Goal: Task Accomplishment & Management: Complete application form

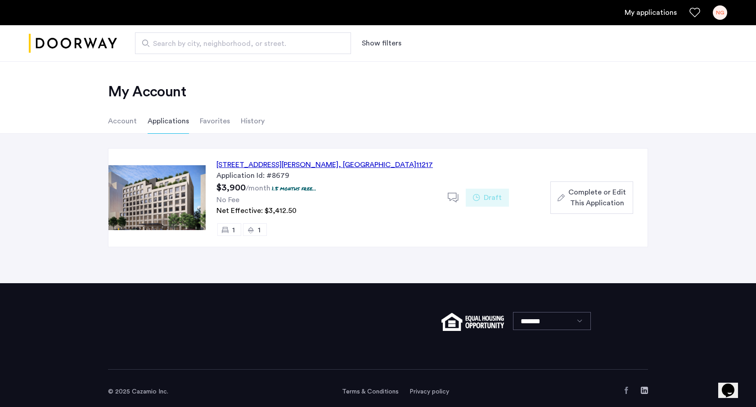
click at [325, 164] on div "151 South Elliott Place, Unit 8J, Brooklyn , NY 11217" at bounding box center [325, 164] width 217 height 11
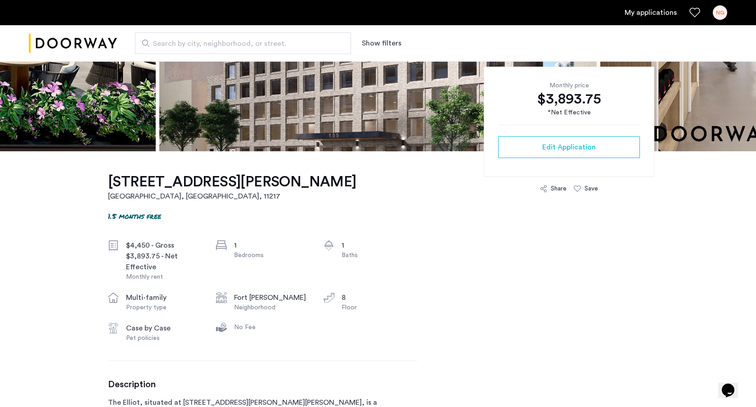
scroll to position [183, 0]
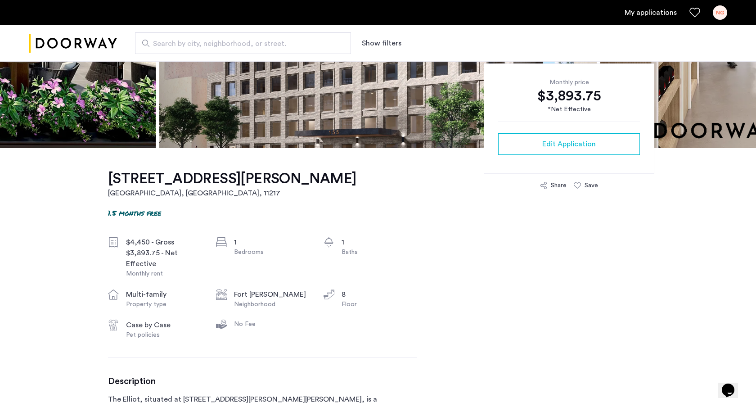
drag, startPoint x: 155, startPoint y: 202, endPoint x: 187, endPoint y: 223, distance: 37.7
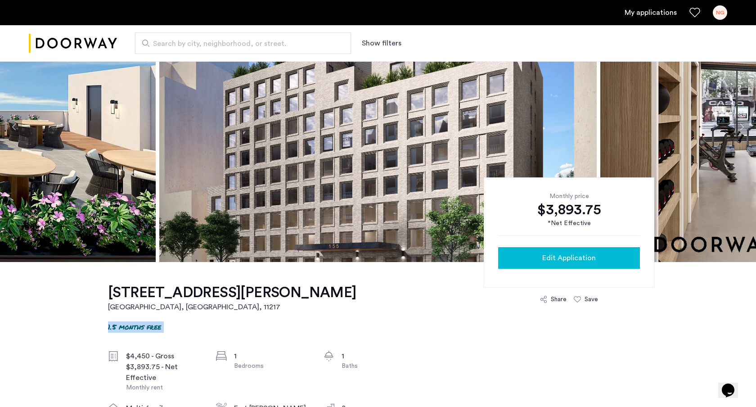
scroll to position [71, 0]
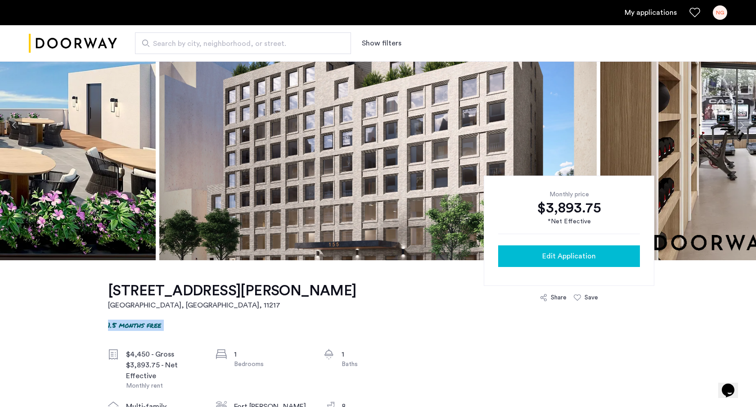
click at [561, 256] on span "Edit Application" at bounding box center [569, 256] width 54 height 11
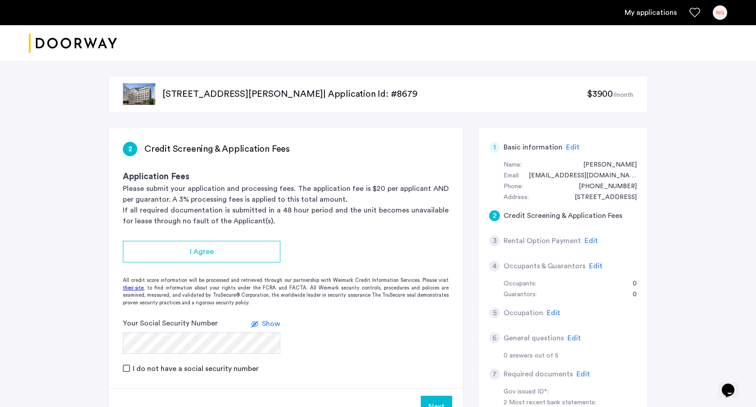
scroll to position [73, 0]
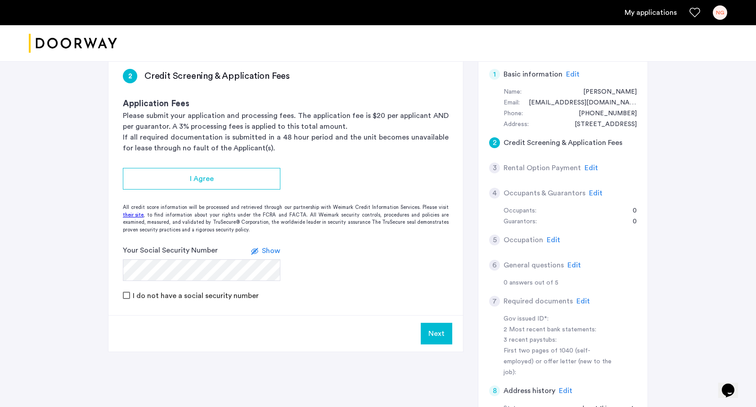
click at [535, 168] on h5 "Rental Option Payment" at bounding box center [542, 168] width 77 height 11
click at [508, 276] on div "6 General questions Edit" at bounding box center [563, 265] width 148 height 25
click at [568, 267] on span "Edit" at bounding box center [575, 265] width 14 height 7
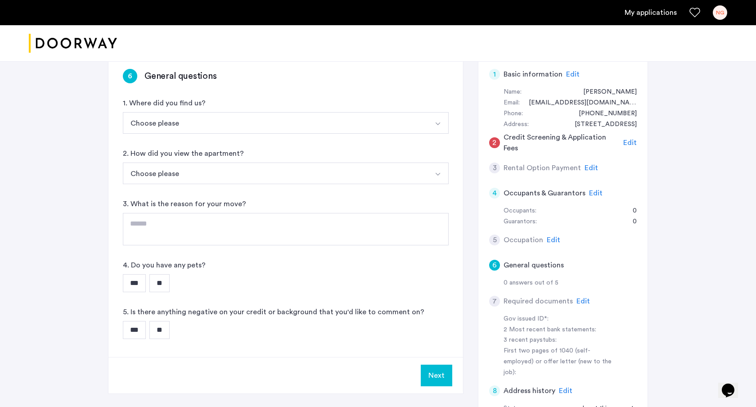
click at [207, 122] on button "Choose please" at bounding box center [275, 123] width 305 height 22
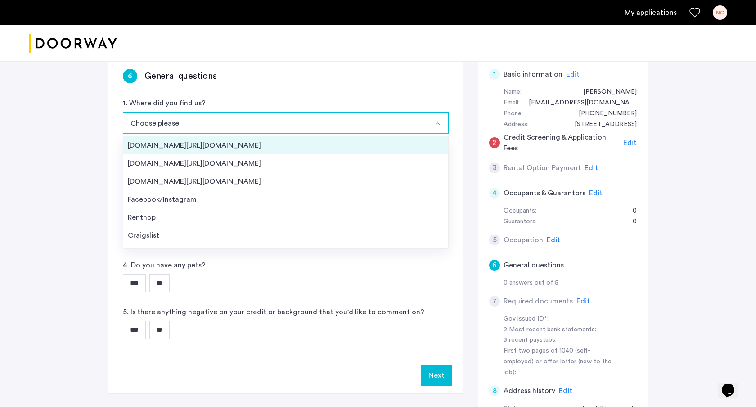
click at [204, 149] on div "[DOMAIN_NAME][URL][DOMAIN_NAME]" at bounding box center [286, 145] width 316 height 11
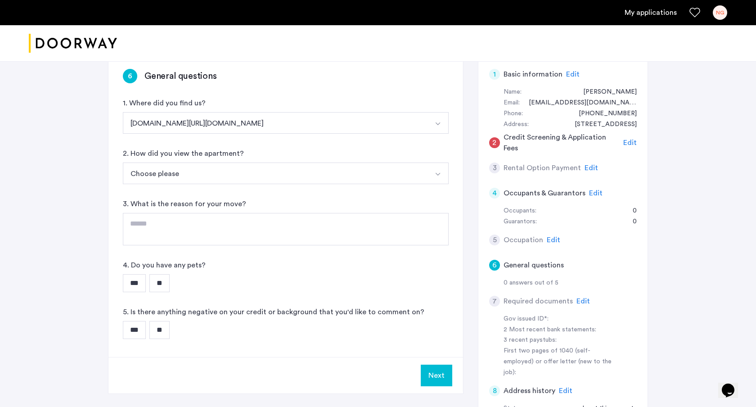
click at [194, 182] on button "Choose please" at bounding box center [275, 174] width 305 height 22
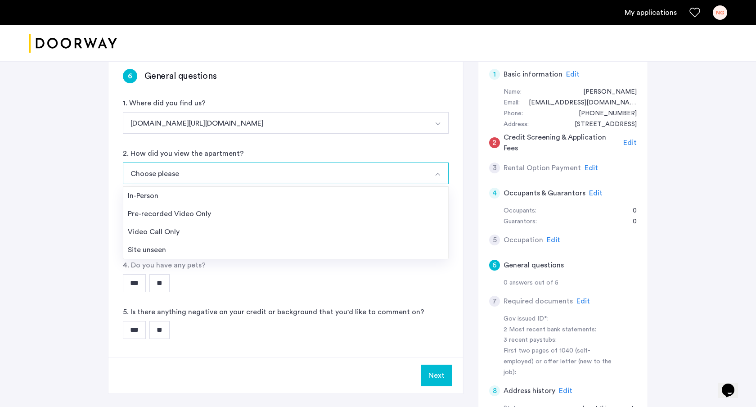
click at [183, 239] on li "Video Call Only" at bounding box center [285, 232] width 325 height 18
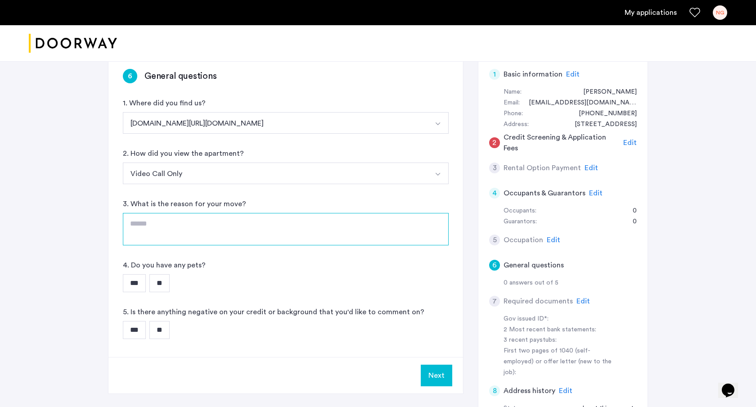
click at [185, 235] on textarea at bounding box center [286, 229] width 326 height 32
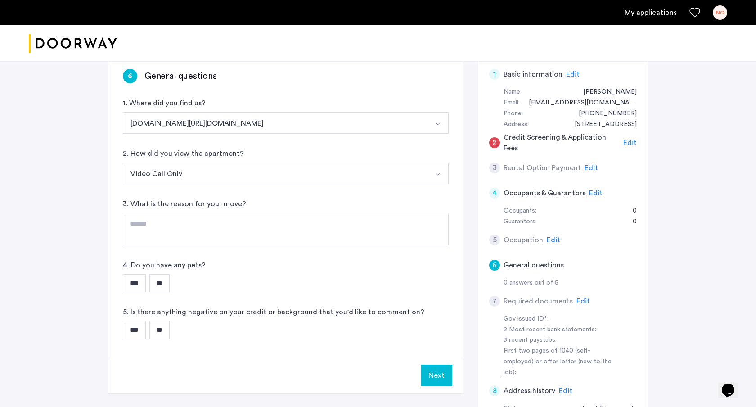
click at [166, 279] on input "**" at bounding box center [159, 283] width 20 height 18
click at [163, 328] on input "**" at bounding box center [159, 330] width 20 height 18
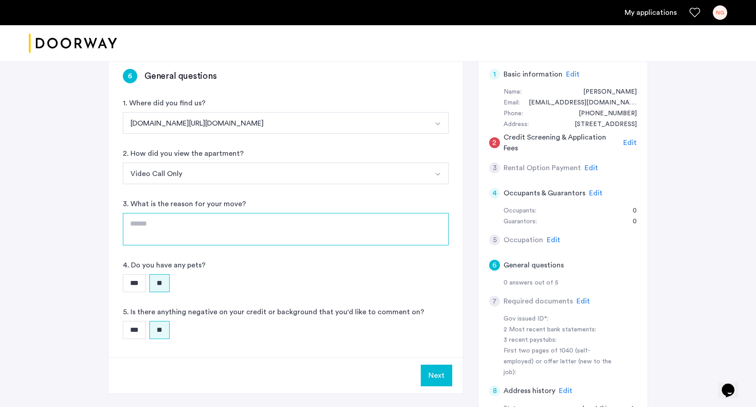
click at [185, 225] on textarea at bounding box center [286, 229] width 326 height 32
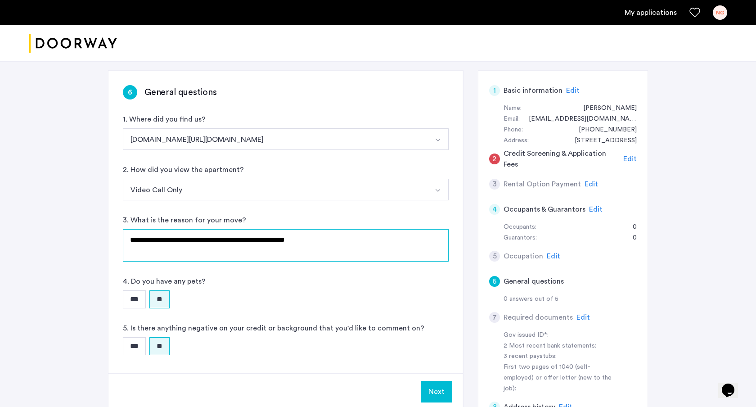
scroll to position [56, 0]
type textarea "**********"
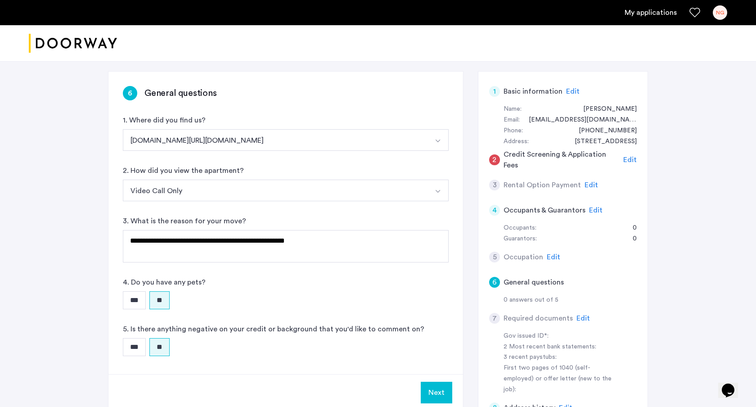
click at [442, 384] on button "Next" at bounding box center [437, 393] width 32 height 22
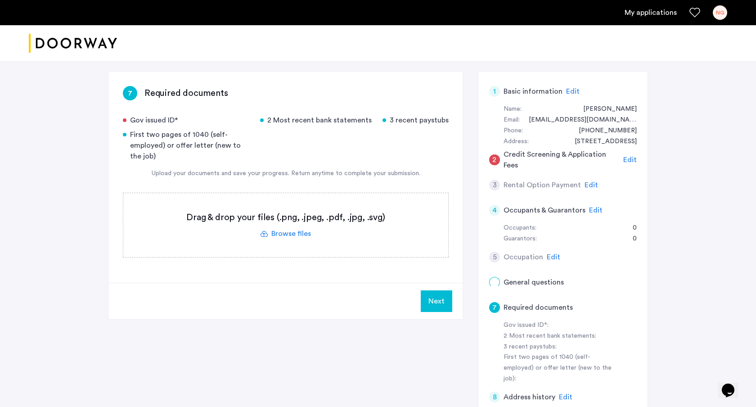
scroll to position [0, 0]
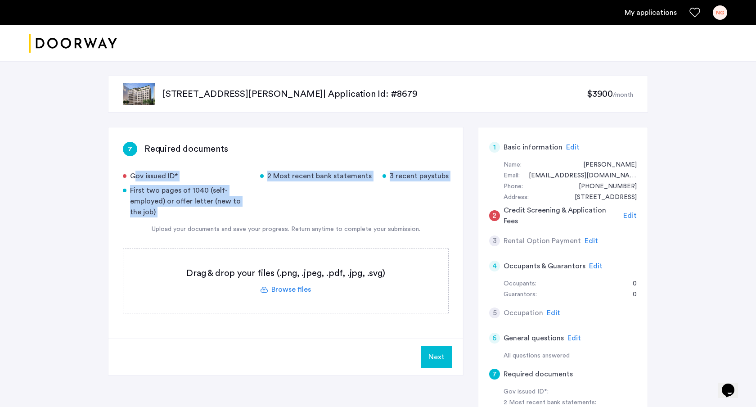
drag, startPoint x: 188, startPoint y: 172, endPoint x: 245, endPoint y: 218, distance: 73.4
click at [245, 218] on div "7 Required documents Gov issued ID* 2 Most recent bank statements 3 recent pays…" at bounding box center [285, 232] width 355 height 211
click at [245, 218] on div "Gov issued ID* 2 Most recent bank statements 3 recent paystubs First two pages …" at bounding box center [286, 242] width 326 height 143
drag, startPoint x: 245, startPoint y: 217, endPoint x: 181, endPoint y: 131, distance: 107.4
click at [181, 131] on div "7 Required documents Gov issued ID* 2 Most recent bank statements 3 recent pays…" at bounding box center [285, 232] width 355 height 211
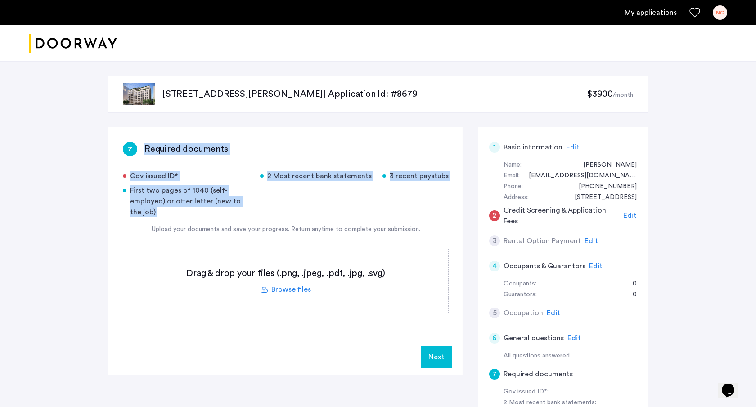
drag, startPoint x: 168, startPoint y: 130, endPoint x: 284, endPoint y: 220, distance: 146.9
click at [284, 220] on div "7 Required documents Gov issued ID* 2 Most recent bank statements 3 recent pays…" at bounding box center [285, 232] width 355 height 211
click at [284, 220] on div "Gov issued ID* 2 Most recent bank statements 3 recent paystubs First two pages …" at bounding box center [286, 242] width 326 height 143
drag, startPoint x: 284, startPoint y: 220, endPoint x: 226, endPoint y: 122, distance: 114.6
click at [226, 122] on div "[STREET_ADDRESS][PERSON_NAME] | Application Id: #8679 $3900 /month 7 Required d…" at bounding box center [378, 324] width 567 height 527
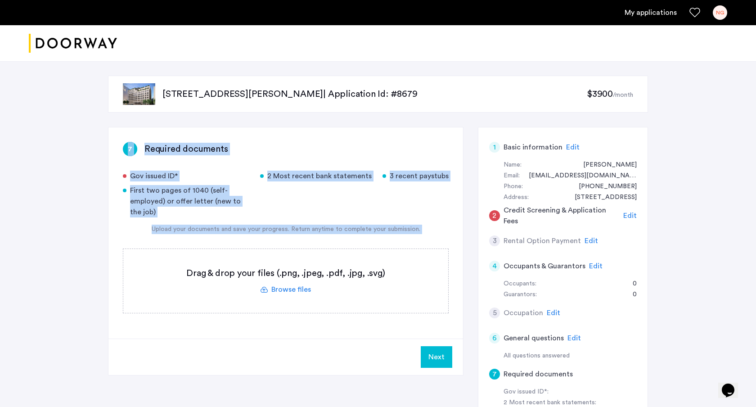
drag, startPoint x: 215, startPoint y: 121, endPoint x: 351, endPoint y: 238, distance: 179.0
click at [348, 236] on div "[STREET_ADDRESS][PERSON_NAME] | Application Id: #8679 $3900 /month 7 Required d…" at bounding box center [378, 324] width 567 height 527
click at [336, 219] on div "Gov issued ID* 2 Most recent bank statements 3 recent paystubs First two pages …" at bounding box center [286, 242] width 326 height 143
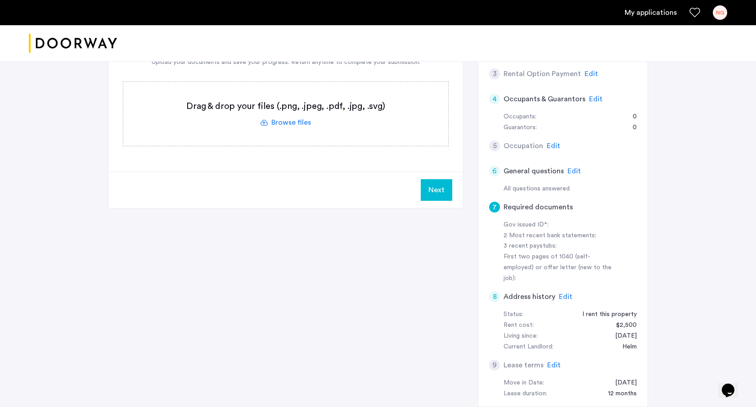
scroll to position [219, 0]
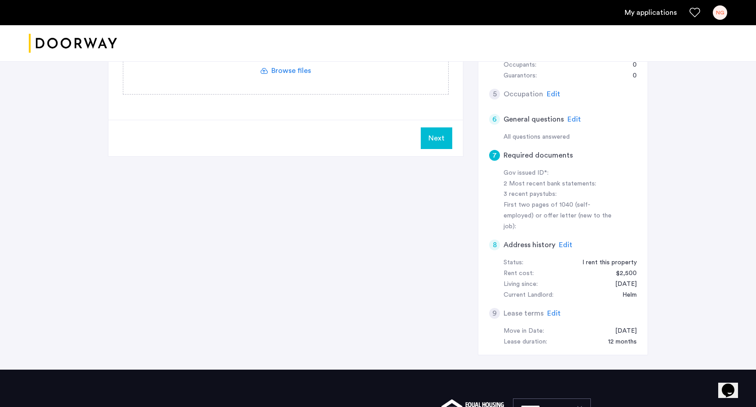
click at [561, 241] on span "Edit" at bounding box center [566, 244] width 14 height 7
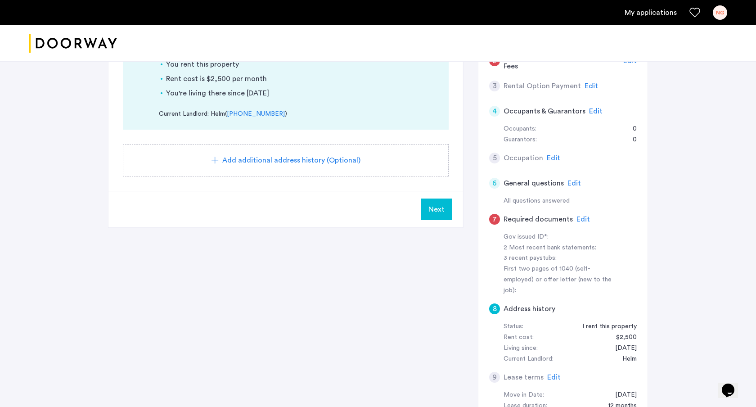
scroll to position [190, 0]
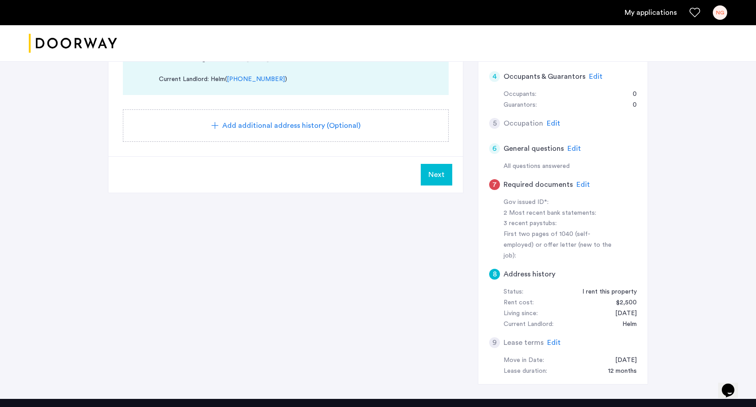
click at [552, 339] on span "Edit" at bounding box center [554, 342] width 14 height 7
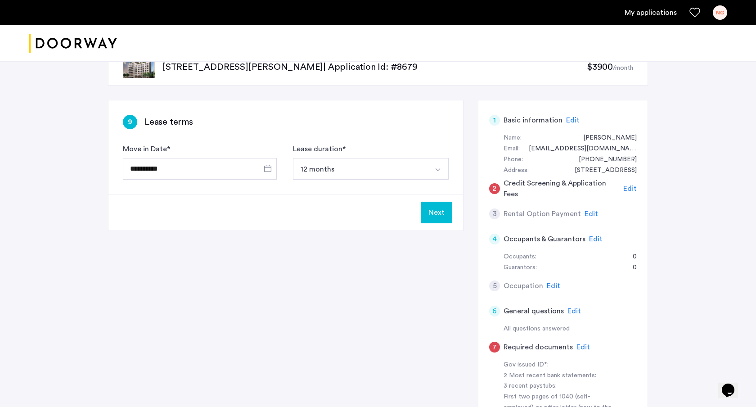
scroll to position [18, 0]
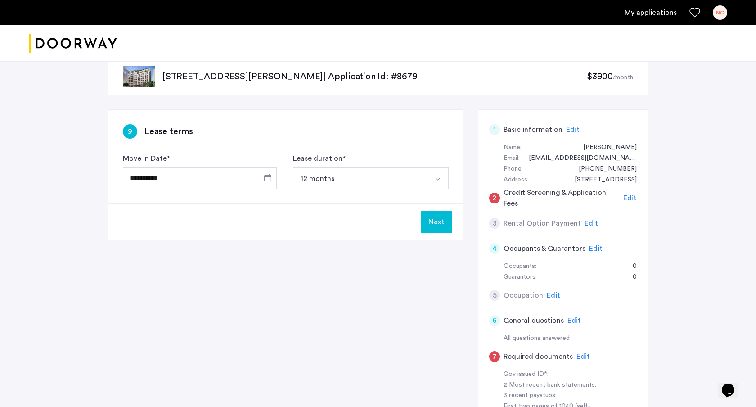
click at [345, 175] on button "12 months" at bounding box center [360, 178] width 135 height 22
click at [351, 143] on div "**********" at bounding box center [285, 157] width 355 height 94
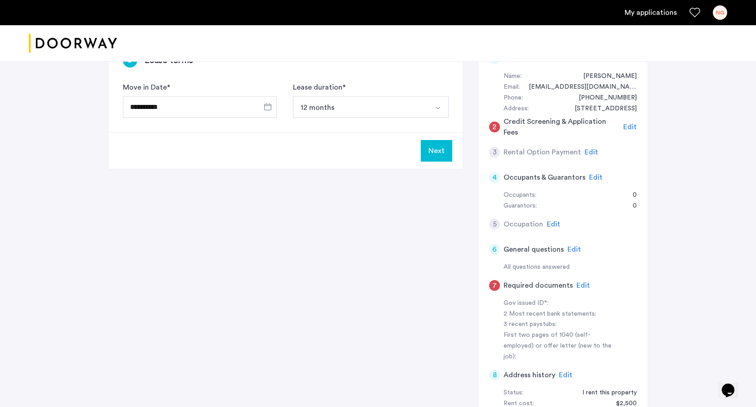
scroll to position [102, 0]
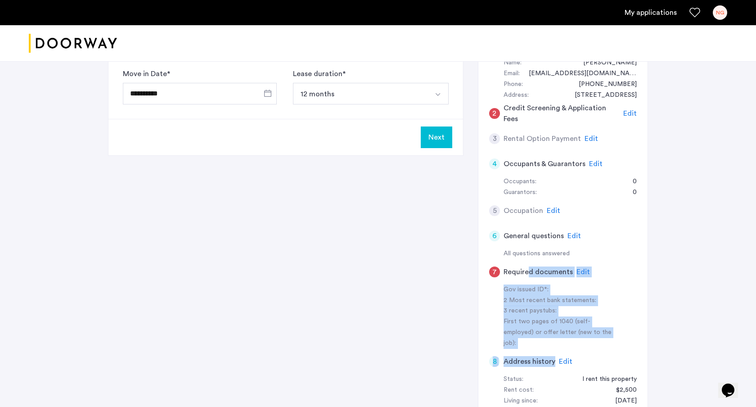
drag, startPoint x: 528, startPoint y: 275, endPoint x: 596, endPoint y: 343, distance: 96.8
click at [596, 343] on app-summary "1 Basic information Edit Name: [PERSON_NAME] Email: [EMAIL_ADDRESS][DOMAIN_NAME…" at bounding box center [563, 248] width 148 height 432
click at [599, 349] on div "8 Address history Edit" at bounding box center [563, 361] width 148 height 25
drag, startPoint x: 603, startPoint y: 333, endPoint x: 452, endPoint y: 286, distance: 158.3
click at [452, 286] on div "**********" at bounding box center [378, 255] width 540 height 461
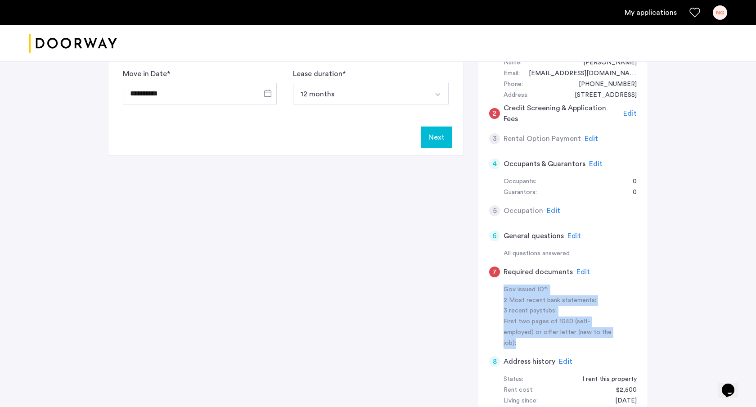
click at [435, 294] on div "**********" at bounding box center [378, 255] width 540 height 461
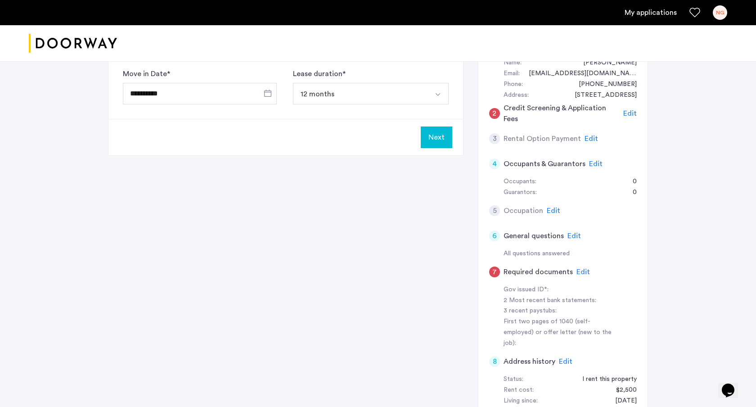
click at [552, 210] on span "Edit" at bounding box center [554, 210] width 14 height 7
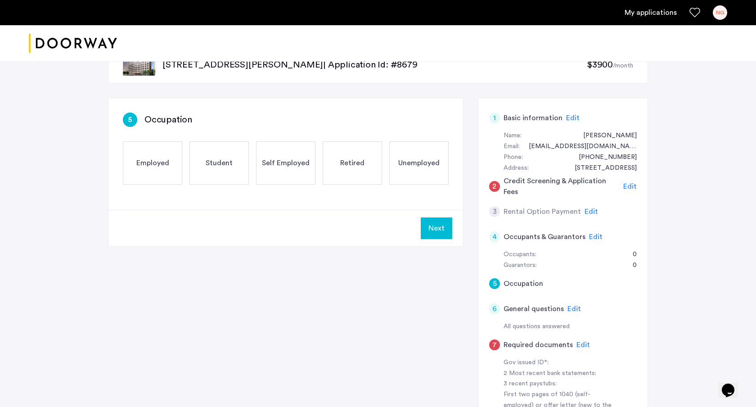
scroll to position [27, 0]
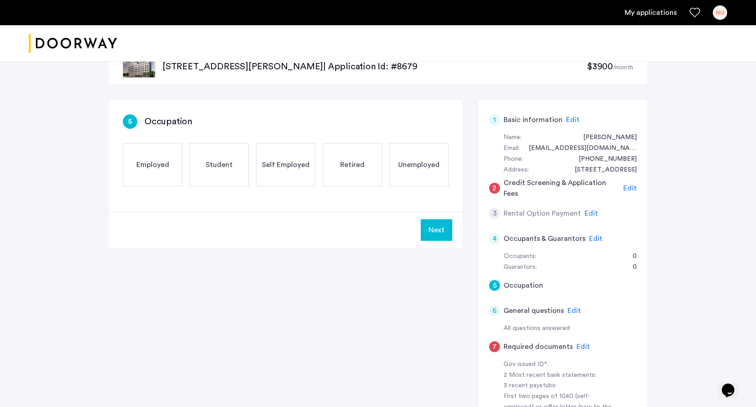
click at [143, 152] on div "Employed" at bounding box center [152, 164] width 59 height 43
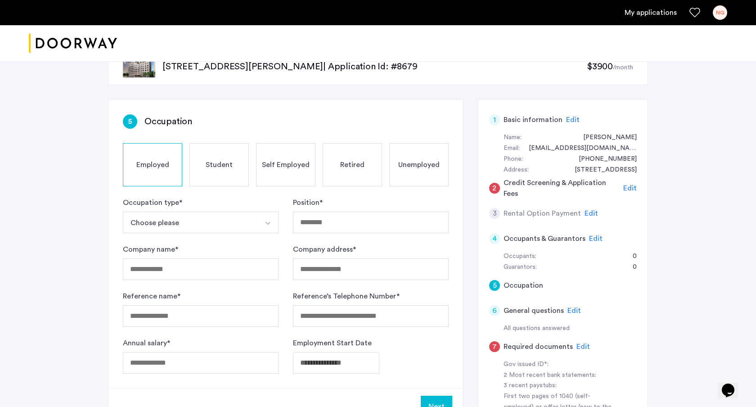
click at [283, 255] on form "Occupation type * Choose please Part-Time Full-Time Seasonal Internship Positio…" at bounding box center [286, 285] width 326 height 176
click at [245, 244] on div "Company name *" at bounding box center [201, 262] width 156 height 36
click at [230, 229] on button "Choose please" at bounding box center [190, 223] width 135 height 22
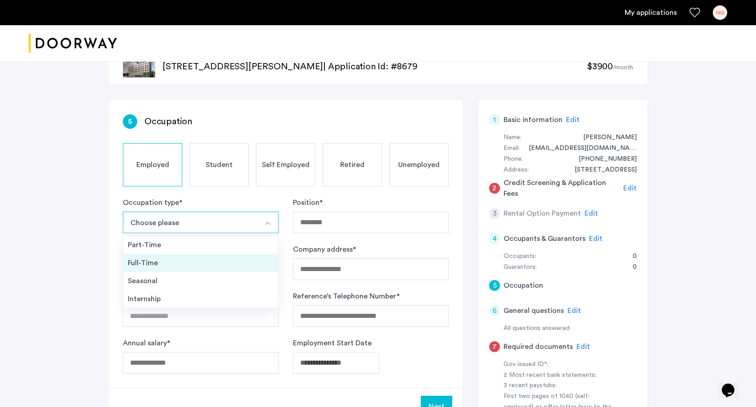
click at [193, 265] on div "Full-Time" at bounding box center [201, 262] width 146 height 11
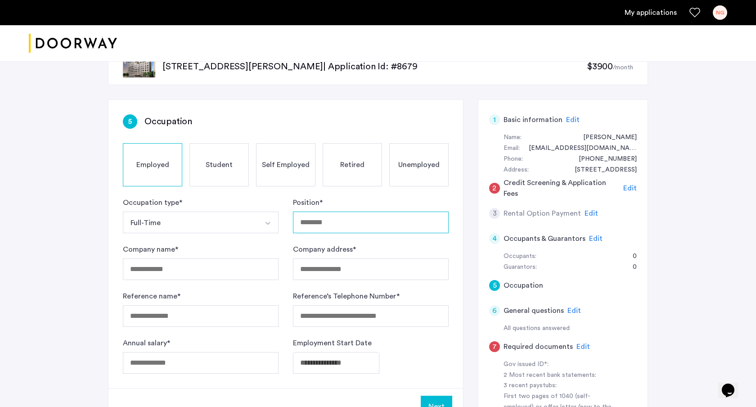
click at [377, 221] on input "Position *" at bounding box center [371, 223] width 156 height 22
type input "**********"
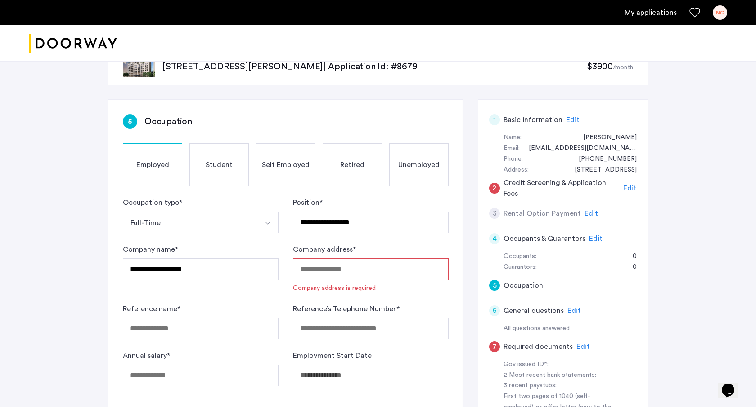
click at [352, 273] on input "Company address *" at bounding box center [371, 269] width 156 height 22
paste input "**********"
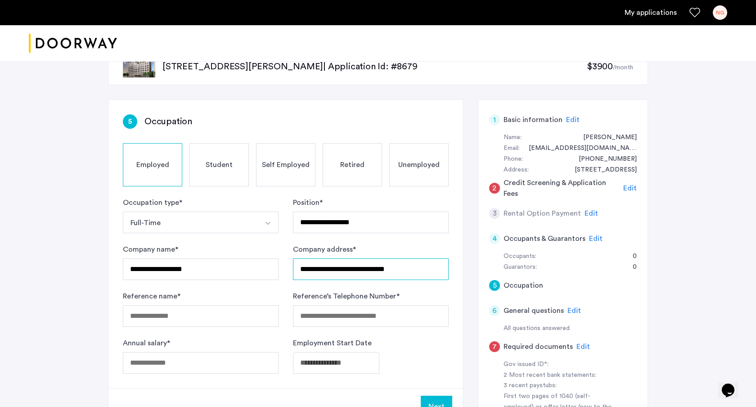
click at [300, 274] on input "**********" at bounding box center [371, 269] width 156 height 22
type input "**********"
click at [173, 314] on input "Reference name *" at bounding box center [201, 316] width 156 height 22
click at [178, 366] on input "Annual salary *" at bounding box center [201, 363] width 156 height 22
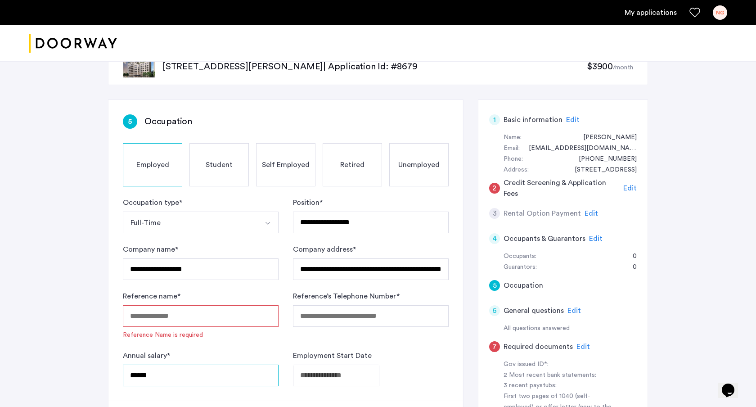
type input "******"
click at [179, 330] on span "Reference Name is required" at bounding box center [201, 334] width 156 height 9
click at [182, 325] on input "Reference name *" at bounding box center [201, 316] width 156 height 22
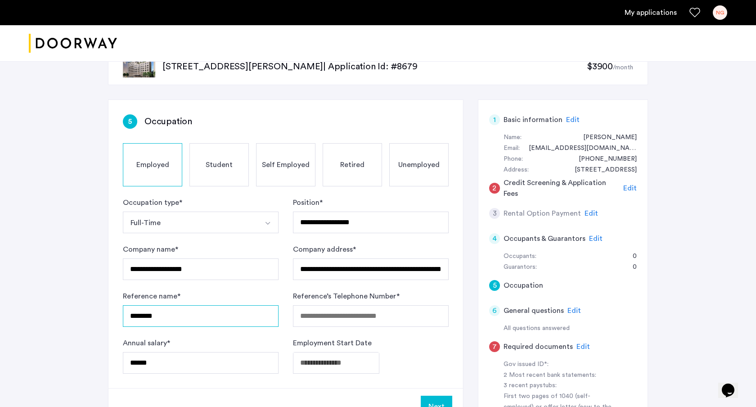
type input "********"
click at [370, 312] on input "Reference’s Telephone Number *" at bounding box center [371, 316] width 156 height 22
type input "*"
paste input "**********"
type input "**********"
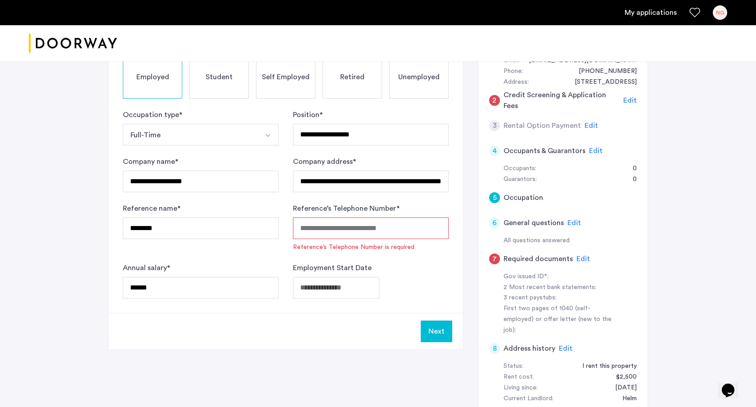
paste input "**********"
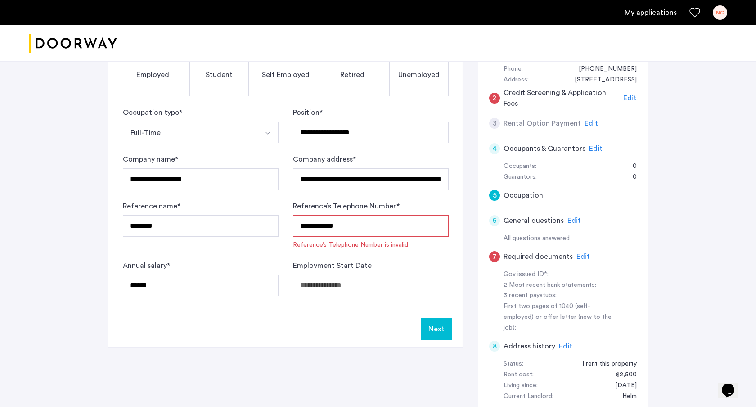
scroll to position [119, 0]
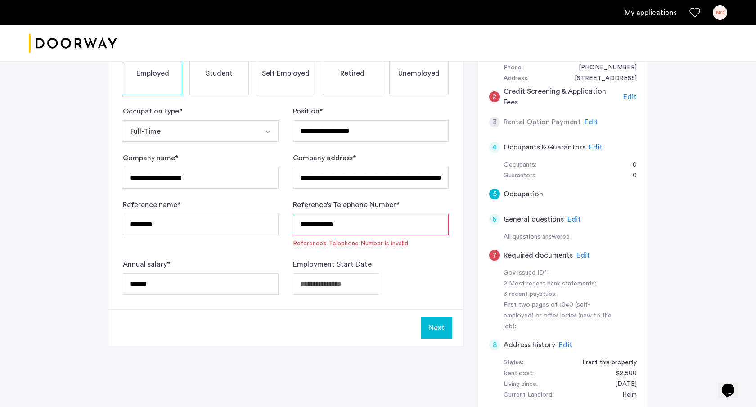
click at [341, 249] on form "**********" at bounding box center [286, 200] width 326 height 189
click at [322, 233] on input "**********" at bounding box center [371, 225] width 156 height 22
click at [300, 229] on input "**********" at bounding box center [371, 225] width 156 height 22
click at [314, 226] on input "**********" at bounding box center [371, 225] width 156 height 22
click at [305, 226] on input "**********" at bounding box center [371, 225] width 156 height 22
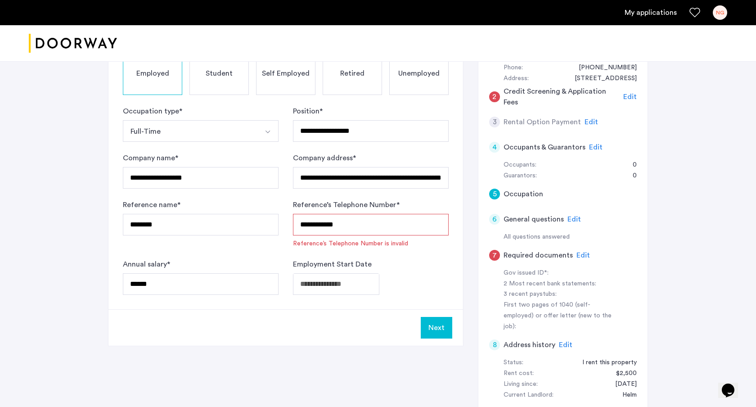
click at [325, 227] on input "**********" at bounding box center [371, 225] width 156 height 22
click at [304, 225] on input "**********" at bounding box center [371, 225] width 156 height 22
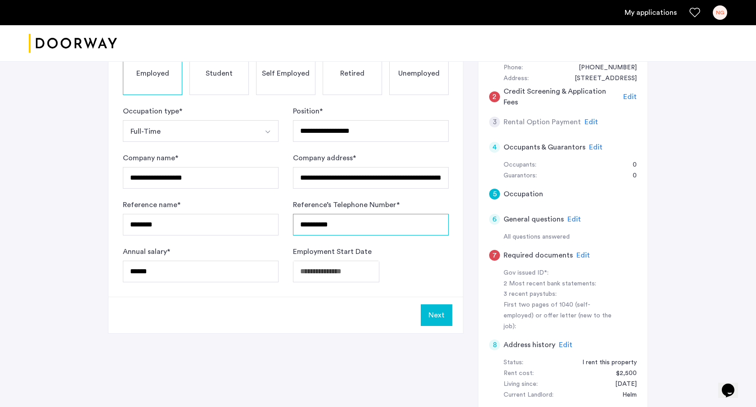
type input "**********"
click at [227, 278] on input "******" at bounding box center [201, 272] width 156 height 22
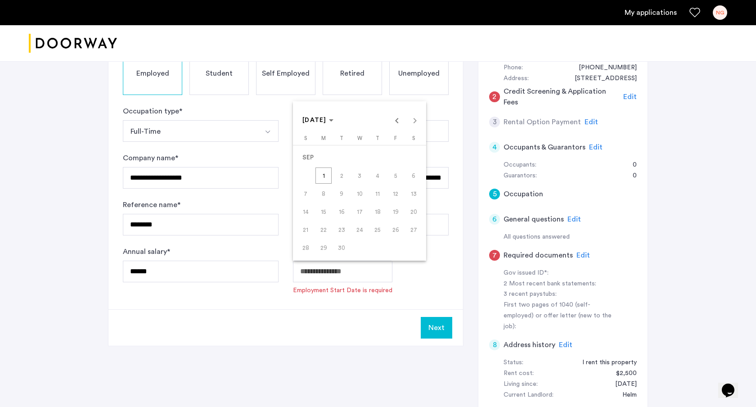
click at [305, 278] on body "**********" at bounding box center [378, 84] width 756 height 407
click at [327, 119] on span "[DATE]" at bounding box center [315, 120] width 24 height 6
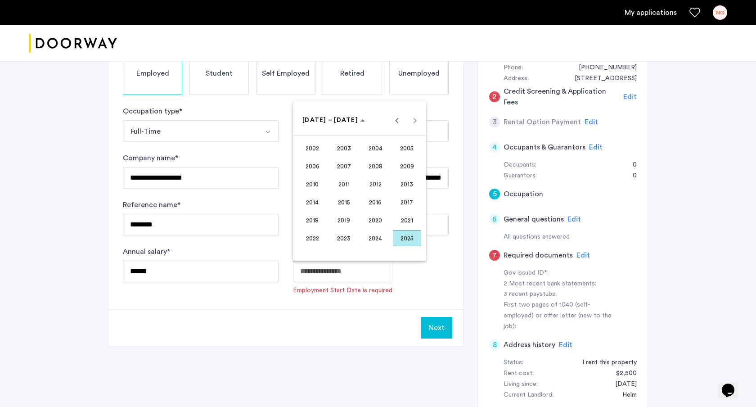
click at [370, 234] on span "2024" at bounding box center [375, 238] width 28 height 16
click at [344, 203] on span "OCT" at bounding box center [344, 202] width 28 height 16
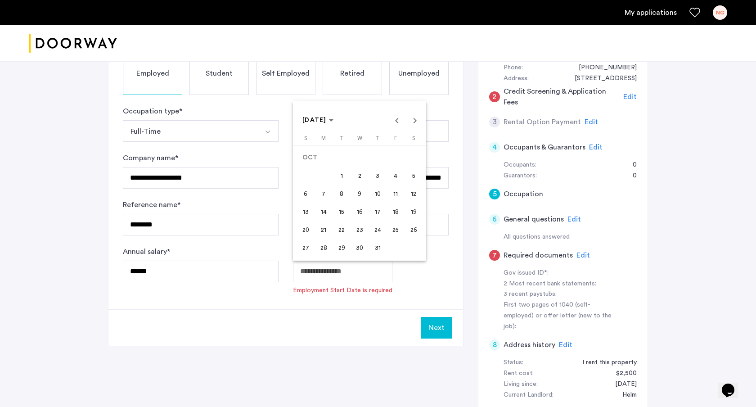
click at [374, 230] on span "24" at bounding box center [378, 229] width 16 height 16
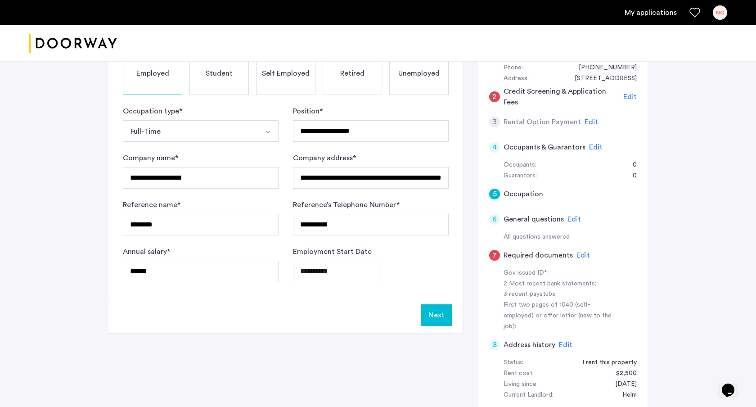
click at [317, 269] on body "**********" at bounding box center [378, 84] width 756 height 407
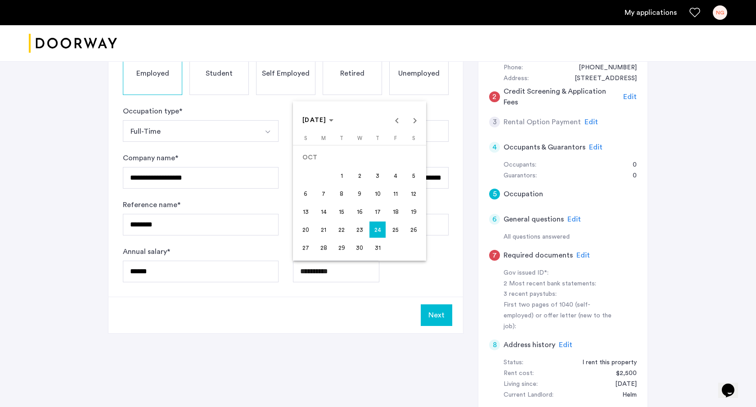
click at [318, 253] on span "28" at bounding box center [324, 247] width 16 height 16
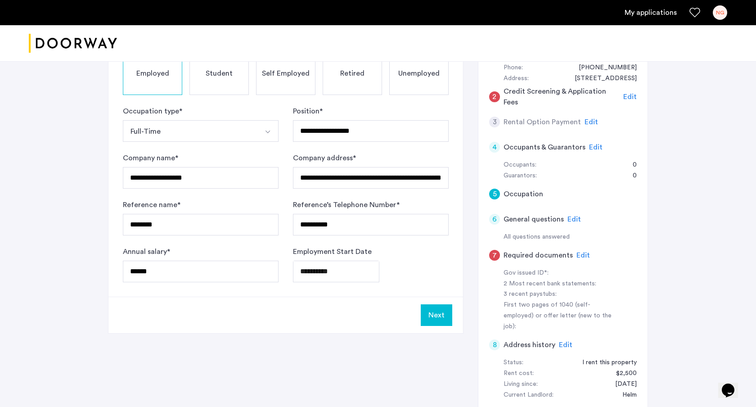
type input "**********"
click at [429, 313] on button "Next" at bounding box center [437, 315] width 32 height 22
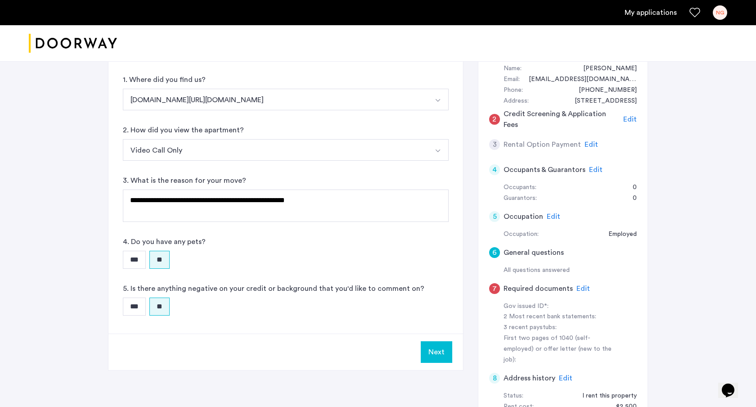
scroll to position [95, 0]
drag, startPoint x: 544, startPoint y: 302, endPoint x: 576, endPoint y: 337, distance: 46.8
click at [576, 337] on div "Gov issued ID*: 2 Most recent bank statements: 3 recent paystubs: First two pag…" at bounding box center [563, 335] width 148 height 65
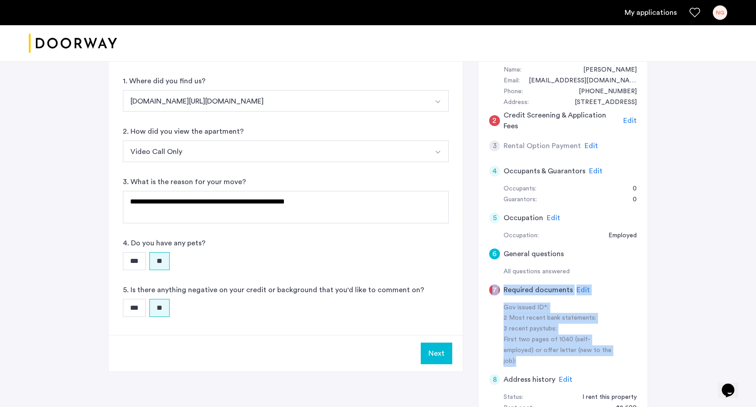
drag, startPoint x: 594, startPoint y: 351, endPoint x: 480, endPoint y: 284, distance: 131.8
click at [482, 284] on div "1 Basic information Edit Name: [PERSON_NAME] Email: [EMAIL_ADDRESS][DOMAIN_NAME…" at bounding box center [563, 261] width 170 height 458
click at [480, 284] on div "1 Basic information Edit Name: [PERSON_NAME] Email: [EMAIL_ADDRESS][DOMAIN_NAME…" at bounding box center [563, 261] width 170 height 458
drag, startPoint x: 480, startPoint y: 284, endPoint x: 602, endPoint y: 348, distance: 137.5
click at [602, 348] on div "1 Basic information Edit Name: [PERSON_NAME] Email: [EMAIL_ADDRESS][DOMAIN_NAME…" at bounding box center [563, 261] width 170 height 458
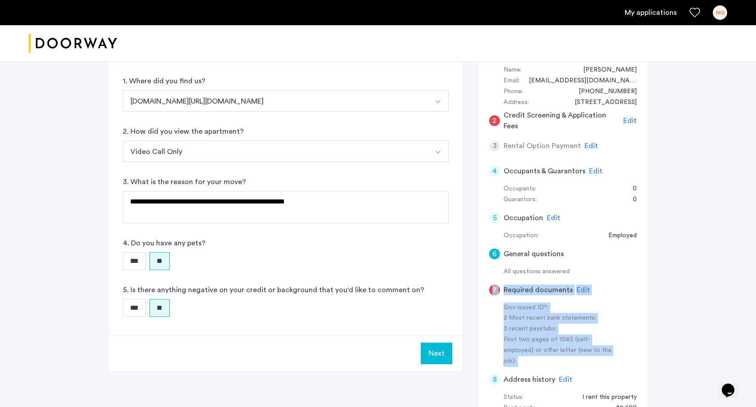
click at [602, 348] on div "First two pages of 1040 (self-employed) or offer letter (new to the job):" at bounding box center [560, 350] width 113 height 32
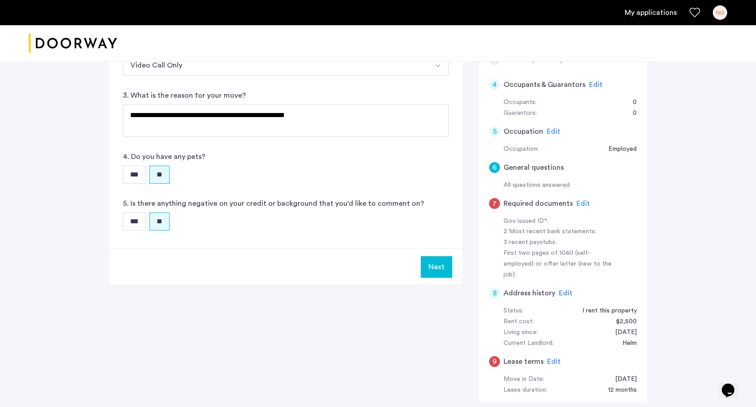
scroll to position [181, 0]
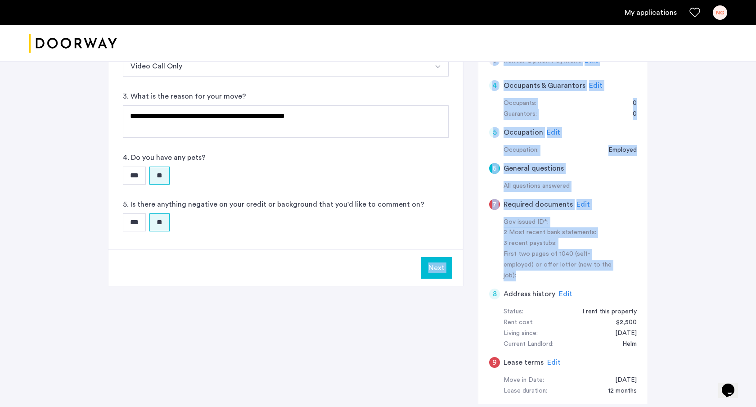
drag, startPoint x: 601, startPoint y: 269, endPoint x: 447, endPoint y: 200, distance: 168.9
click at [447, 202] on div "**********" at bounding box center [378, 182] width 540 height 472
click at [498, 227] on div "Gov issued ID*: 2 Most recent bank statements: 3 recent paystubs: First two pag…" at bounding box center [563, 249] width 148 height 65
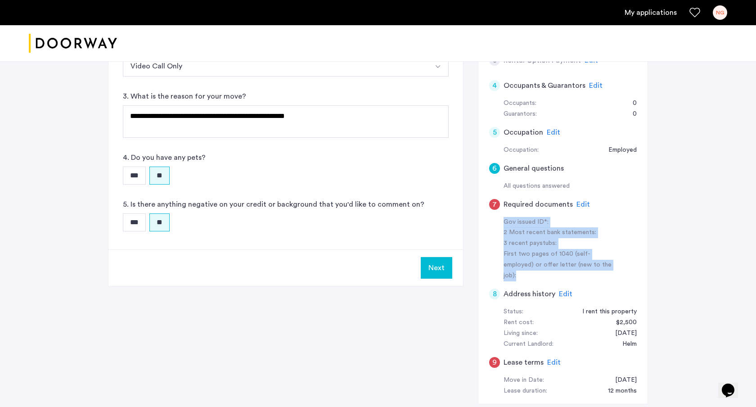
drag, startPoint x: 500, startPoint y: 218, endPoint x: 603, endPoint y: 264, distance: 113.0
click at [603, 264] on div "Gov issued ID*: 2 Most recent bank statements: 3 recent paystubs: First two pag…" at bounding box center [563, 249] width 148 height 65
click at [596, 267] on div "First two pages of 1040 (self-employed) or offer letter (new to the job):" at bounding box center [560, 265] width 113 height 32
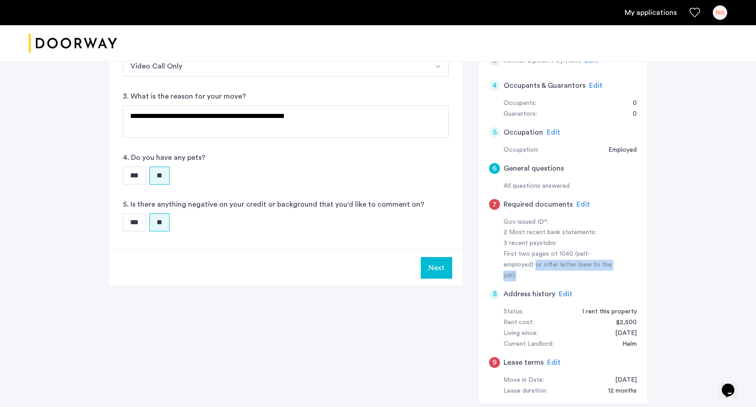
drag, startPoint x: 593, startPoint y: 266, endPoint x: 491, endPoint y: 258, distance: 102.9
click at [492, 258] on div "Gov issued ID*: 2 Most recent bank statements: 3 recent paystubs: First two pag…" at bounding box center [563, 249] width 148 height 65
drag, startPoint x: 489, startPoint y: 253, endPoint x: 606, endPoint y: 269, distance: 118.2
click at [606, 268] on div "Gov issued ID*: 2 Most recent bank statements: 3 recent paystubs: First two pag…" at bounding box center [563, 249] width 148 height 65
click at [606, 269] on div "First two pages of 1040 (self-employed) or offer letter (new to the job):" at bounding box center [560, 265] width 113 height 32
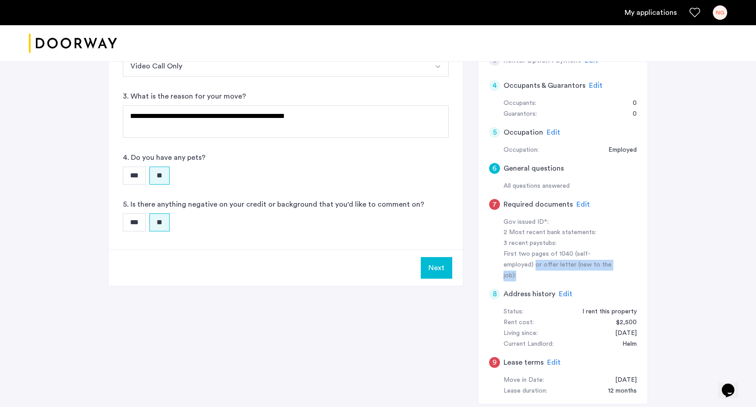
drag, startPoint x: 614, startPoint y: 269, endPoint x: 495, endPoint y: 257, distance: 119.9
click at [495, 257] on div "Gov issued ID*: 2 Most recent bank statements: 3 recent paystubs: First two pag…" at bounding box center [563, 249] width 148 height 65
drag, startPoint x: 495, startPoint y: 256, endPoint x: 605, endPoint y: 260, distance: 110.8
click at [604, 260] on div "Gov issued ID*: 2 Most recent bank statements: 3 recent paystubs: First two pag…" at bounding box center [563, 249] width 148 height 65
click at [605, 260] on div "First two pages of 1040 (self-employed) or offer letter (new to the job):" at bounding box center [560, 265] width 113 height 32
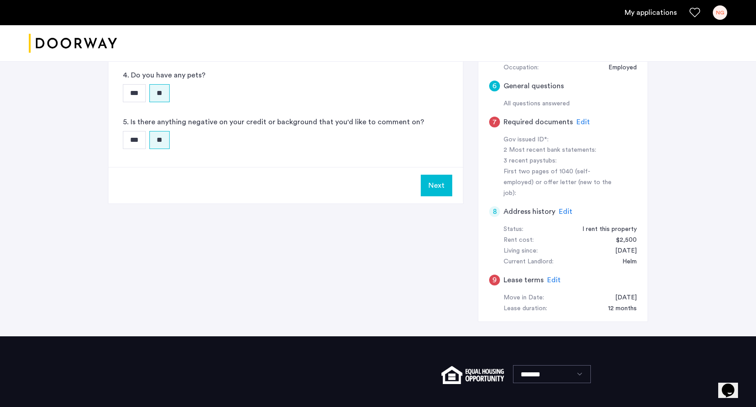
scroll to position [293, 0]
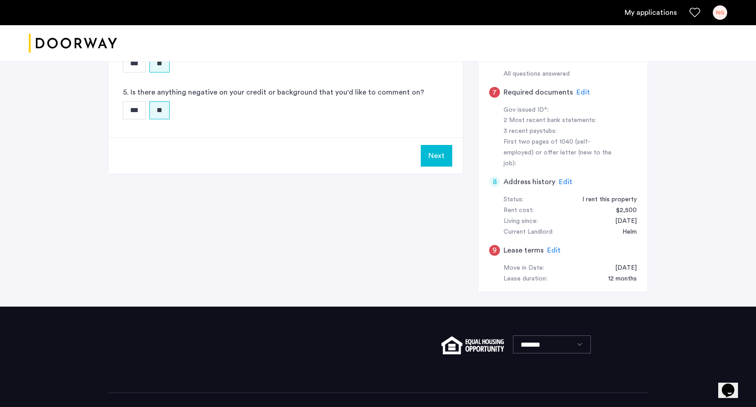
click at [551, 247] on span "Edit" at bounding box center [554, 250] width 14 height 7
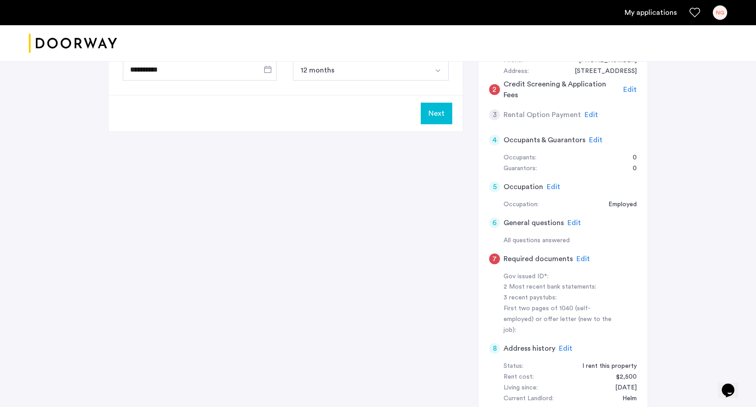
scroll to position [94, 0]
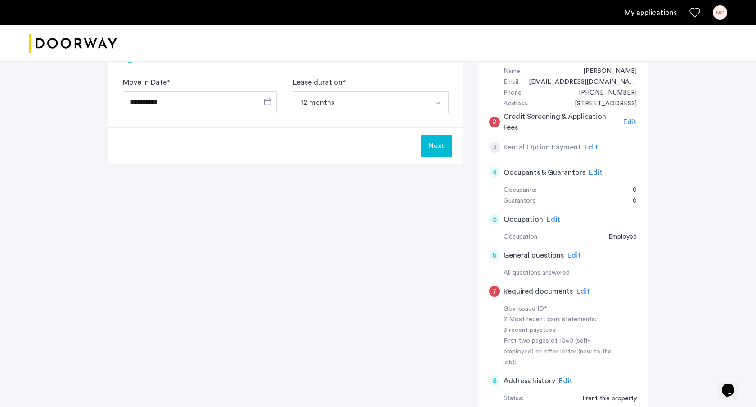
click at [448, 150] on button "Next" at bounding box center [437, 146] width 32 height 22
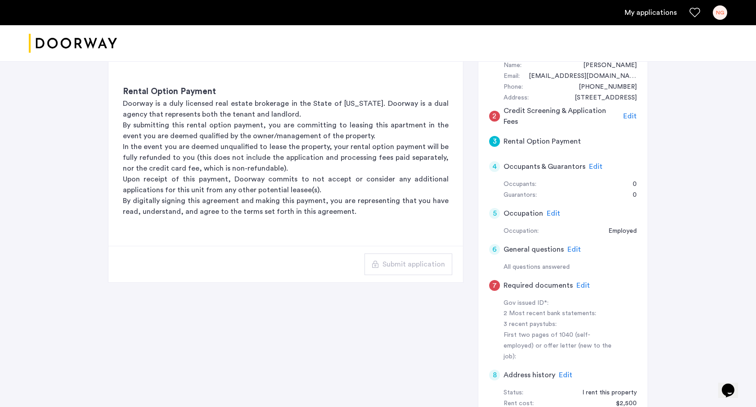
scroll to position [81, 0]
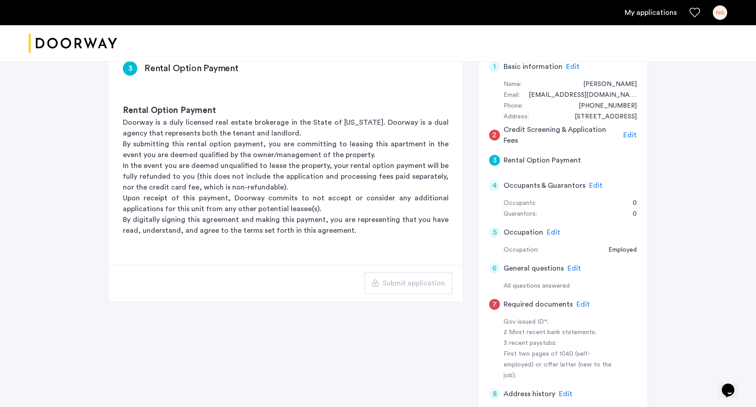
click at [624, 134] on span "Edit" at bounding box center [630, 134] width 14 height 7
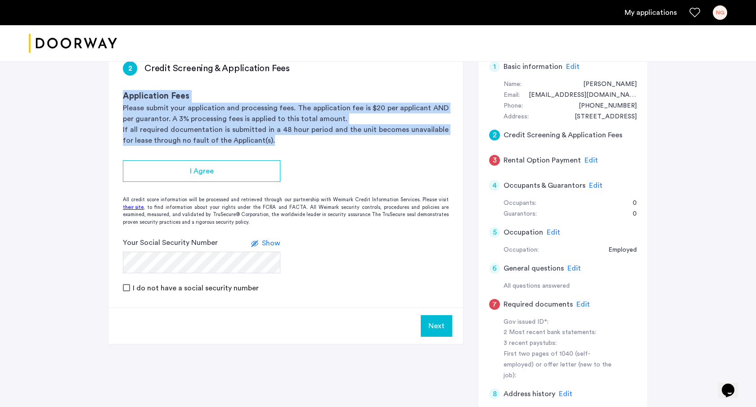
drag, startPoint x: 296, startPoint y: 141, endPoint x: 287, endPoint y: 83, distance: 59.1
click at [288, 82] on div "2 Credit Screening & Application Fees Application Fees Please submit your appli…" at bounding box center [285, 96] width 355 height 99
click at [287, 83] on div "2 Credit Screening & Application Fees Application Fees Please submit your appli…" at bounding box center [285, 96] width 355 height 99
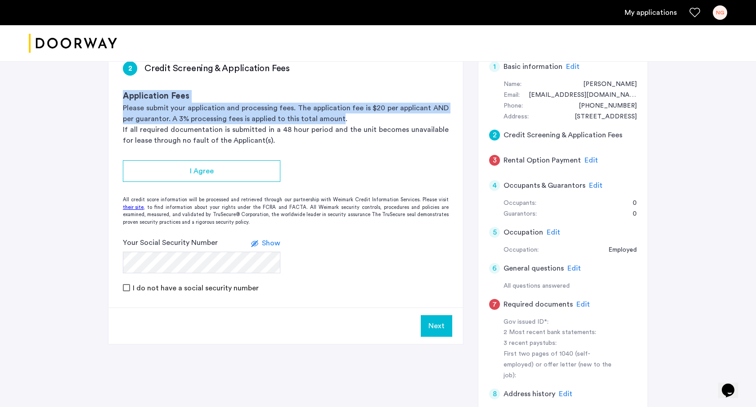
drag, startPoint x: 287, startPoint y: 83, endPoint x: 353, endPoint y: 138, distance: 85.9
click at [352, 135] on div "2 Credit Screening & Application Fees Application Fees Please submit your appli…" at bounding box center [285, 96] width 355 height 99
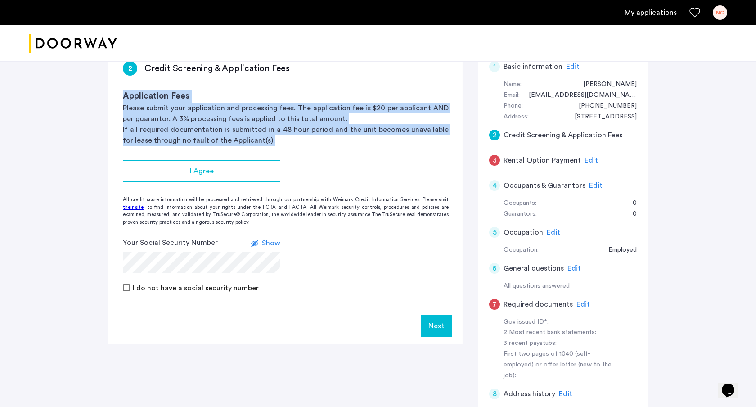
drag, startPoint x: 355, startPoint y: 145, endPoint x: 355, endPoint y: 83, distance: 61.7
click at [355, 84] on div "2 Credit Screening & Application Fees Application Fees Please submit your appli…" at bounding box center [285, 96] width 355 height 99
drag, startPoint x: 340, startPoint y: 90, endPoint x: 384, endPoint y: 154, distance: 76.8
click at [384, 154] on app-credit-screening "2 Credit Screening & Application Fees Application Fees Please submit your appli…" at bounding box center [285, 195] width 355 height 297
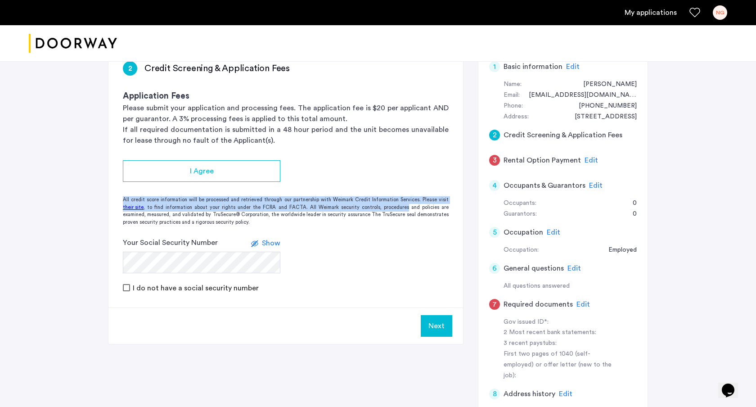
drag, startPoint x: 361, startPoint y: 170, endPoint x: 397, endPoint y: 220, distance: 62.1
click at [397, 220] on app-credit-screening "2 Credit Screening & Application Fees Application Fees Please submit your appli…" at bounding box center [285, 195] width 355 height 297
click at [397, 220] on div "All credit score information will be processed and retrieved through our partne…" at bounding box center [285, 211] width 355 height 30
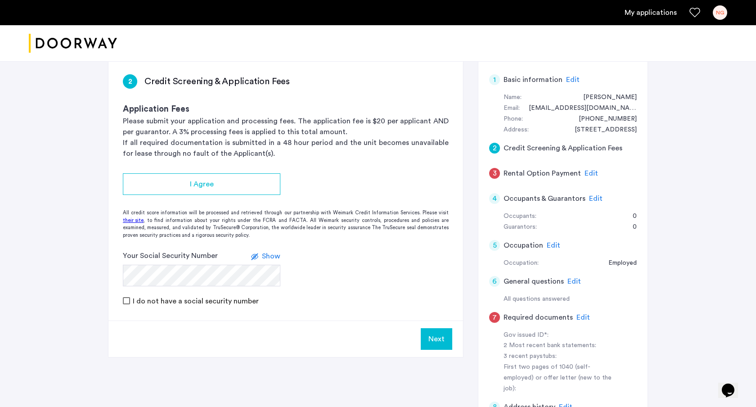
scroll to position [61, 0]
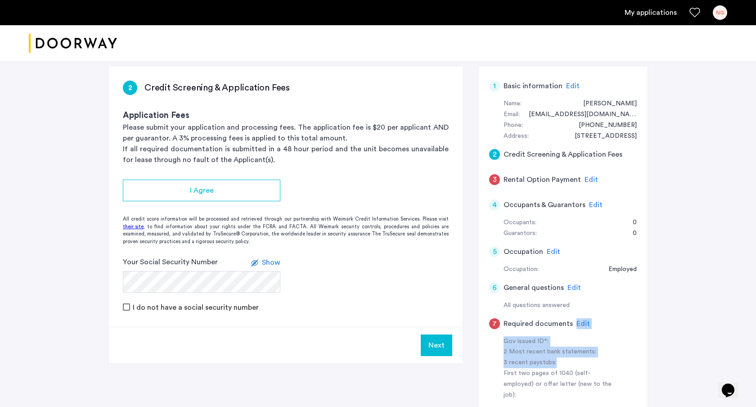
drag, startPoint x: 538, startPoint y: 332, endPoint x: 579, endPoint y: 370, distance: 55.7
click at [578, 368] on app-required-documents-details "7 Required documents Edit Gov issued ID*: 2 Most recent bank statements: 3 rece…" at bounding box center [563, 356] width 148 height 90
click at [601, 387] on div "First two pages of 1040 (self-employed) or offer letter (new to the job):" at bounding box center [560, 384] width 113 height 32
drag, startPoint x: 559, startPoint y: 361, endPoint x: 501, endPoint y: 346, distance: 59.1
click at [501, 346] on div "Gov issued ID*: 2 Most recent bank statements: 3 recent paystubs: First two pag…" at bounding box center [563, 368] width 148 height 65
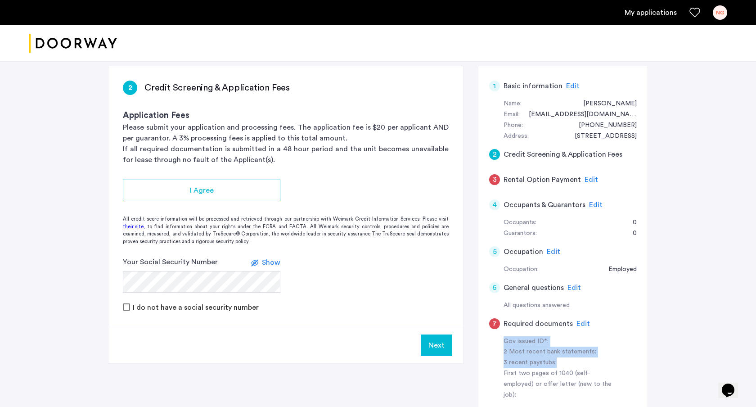
click at [501, 346] on div "Gov issued ID*: 2 Most recent bank statements: 3 recent paystubs: First two pag…" at bounding box center [563, 368] width 148 height 65
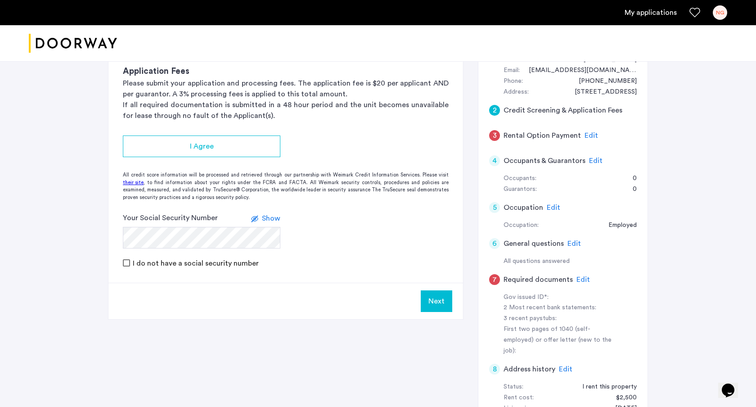
scroll to position [134, 0]
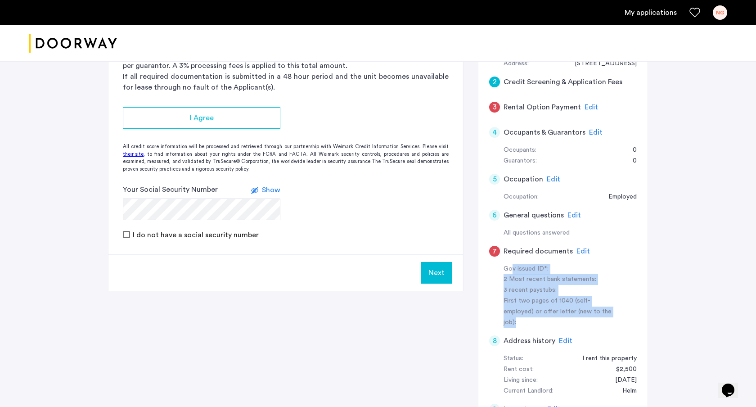
drag, startPoint x: 601, startPoint y: 310, endPoint x: 513, endPoint y: 264, distance: 99.5
click at [513, 264] on div "Gov issued ID*: 2 Most recent bank statements: 3 recent paystubs: First two pag…" at bounding box center [563, 296] width 148 height 65
drag, startPoint x: 485, startPoint y: 245, endPoint x: 596, endPoint y: 313, distance: 130.2
click at [595, 312] on div "1 Basic information Edit Name: [PERSON_NAME] Email: [EMAIL_ADDRESS][DOMAIN_NAME…" at bounding box center [563, 222] width 170 height 458
click at [596, 313] on div "First two pages of 1040 (self-employed) or offer letter (new to the job):" at bounding box center [560, 312] width 113 height 32
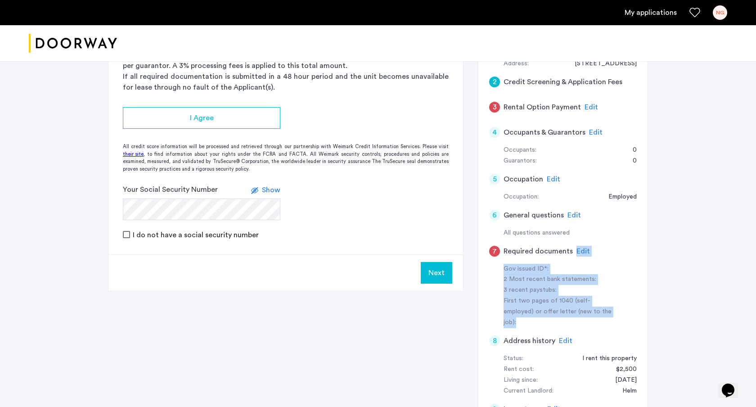
drag, startPoint x: 612, startPoint y: 313, endPoint x: 502, endPoint y: 260, distance: 121.4
click at [502, 260] on app-required-documents-details "7 Required documents Edit Gov issued ID*: 2 Most recent bank statements: 3 rece…" at bounding box center [563, 284] width 148 height 90
drag, startPoint x: 477, startPoint y: 244, endPoint x: 608, endPoint y: 313, distance: 147.8
click at [608, 312] on div "2 Credit Screening & Application Fees Application Fees Please submit your appli…" at bounding box center [378, 229] width 540 height 472
click at [608, 313] on div "First two pages of 1040 (self-employed) or offer letter (new to the job):" at bounding box center [560, 312] width 113 height 32
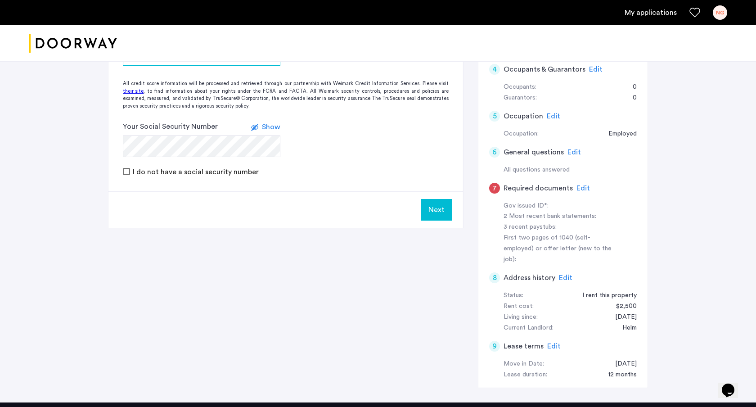
scroll to position [198, 0]
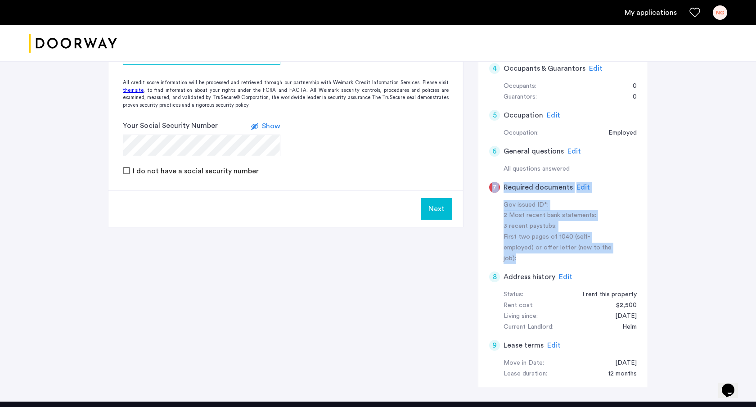
drag, startPoint x: 593, startPoint y: 245, endPoint x: 492, endPoint y: 185, distance: 117.9
click at [492, 185] on app-required-documents-details "7 Required documents Edit Gov issued ID*: 2 Most recent bank statements: 3 rece…" at bounding box center [563, 220] width 148 height 90
click at [479, 185] on div "1 Basic information Edit Name: [PERSON_NAME] Email: [EMAIL_ADDRESS][DOMAIN_NAME…" at bounding box center [563, 158] width 170 height 458
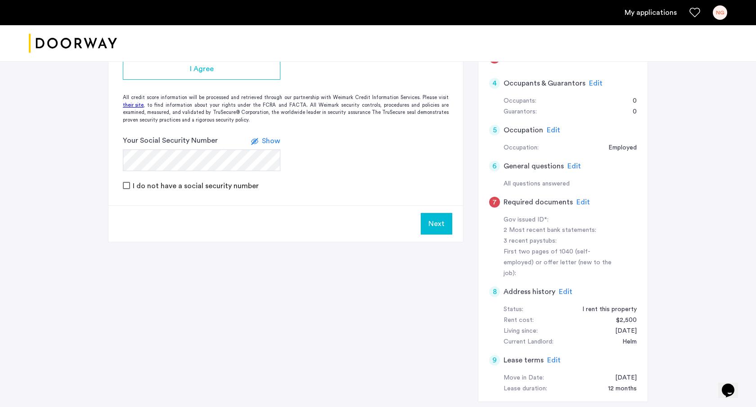
scroll to position [0, 0]
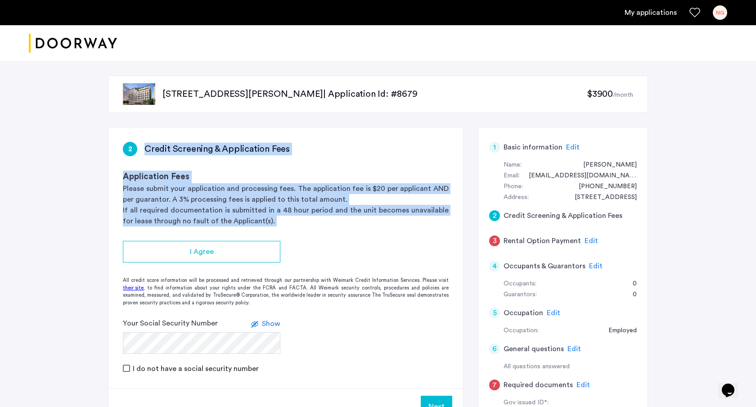
drag, startPoint x: 259, startPoint y: 131, endPoint x: 440, endPoint y: 244, distance: 212.7
click at [439, 242] on app-credit-screening "2 Credit Screening & Application Fees Application Fees Please submit your appli…" at bounding box center [285, 275] width 355 height 297
click at [440, 244] on app-credit-screening "2 Credit Screening & Application Fees Application Fees Please submit your appli…" at bounding box center [285, 275] width 355 height 297
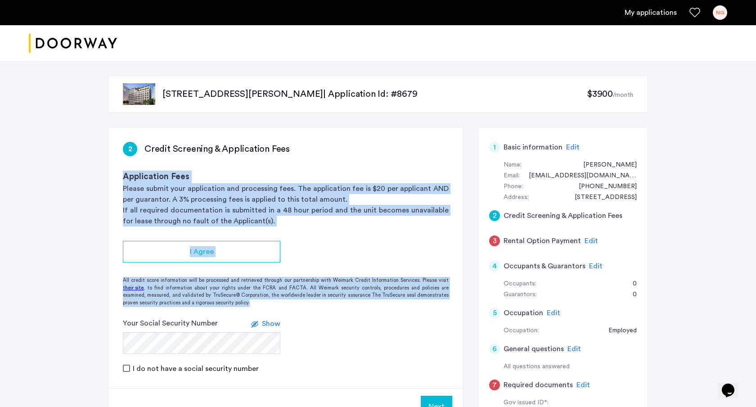
drag, startPoint x: 407, startPoint y: 308, endPoint x: 405, endPoint y: 132, distance: 175.6
click at [405, 133] on app-credit-screening "2 Credit Screening & Application Fees Application Fees Please submit your appli…" at bounding box center [285, 275] width 355 height 297
click at [405, 132] on div "2 Credit Screening & Application Fees Application Fees Please submit your appli…" at bounding box center [285, 176] width 355 height 99
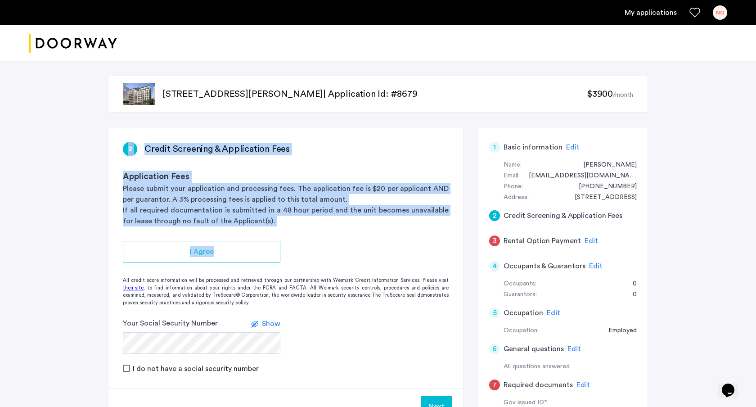
drag, startPoint x: 397, startPoint y: 123, endPoint x: 381, endPoint y: 77, distance: 48.1
click at [439, 262] on div "[STREET_ADDRESS][PERSON_NAME] | Application Id: #8679 $3900 /month 2 Credit Scr…" at bounding box center [378, 330] width 567 height 538
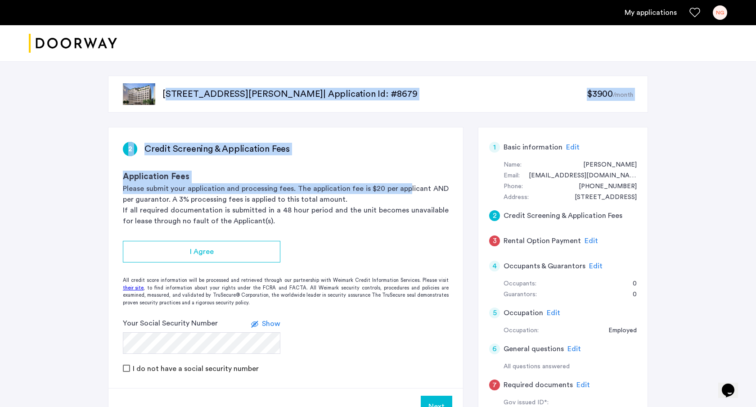
drag, startPoint x: 381, startPoint y: 77, endPoint x: 410, endPoint y: 189, distance: 114.9
click at [410, 188] on div "[STREET_ADDRESS][PERSON_NAME] | Application Id: #8679 $3900 /month 2 Credit Scr…" at bounding box center [378, 330] width 567 height 538
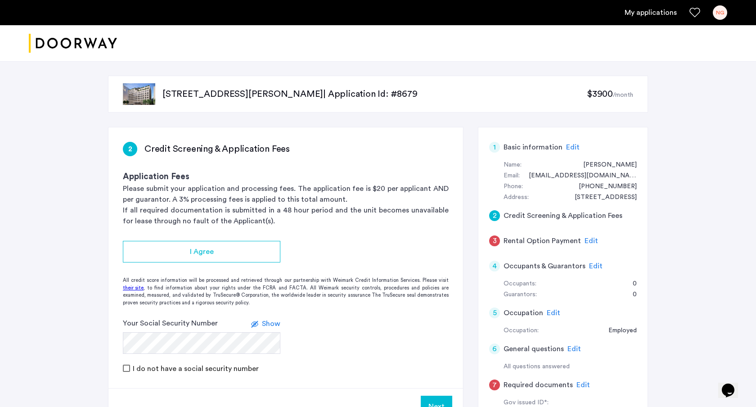
click at [411, 281] on div "All credit score information will be processed and retrieved through our partne…" at bounding box center [285, 292] width 355 height 30
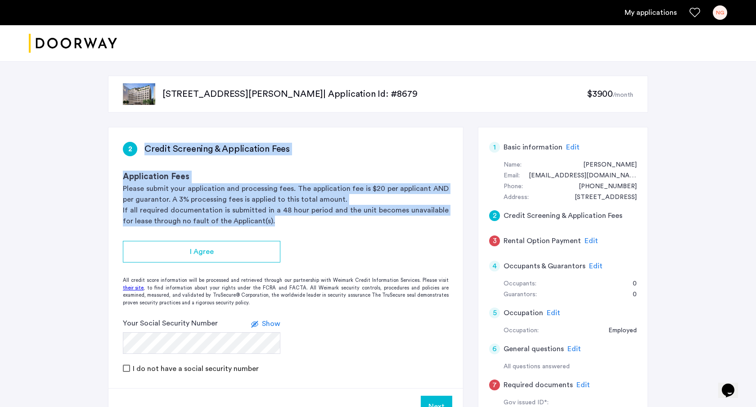
drag, startPoint x: 340, startPoint y: 134, endPoint x: 392, endPoint y: 251, distance: 128.4
click at [392, 250] on app-credit-screening "2 Credit Screening & Application Fees Application Fees Please submit your appli…" at bounding box center [285, 275] width 355 height 297
click at [430, 267] on app-credit-screening "2 Credit Screening & Application Fees Application Fees Please submit your appli…" at bounding box center [285, 275] width 355 height 297
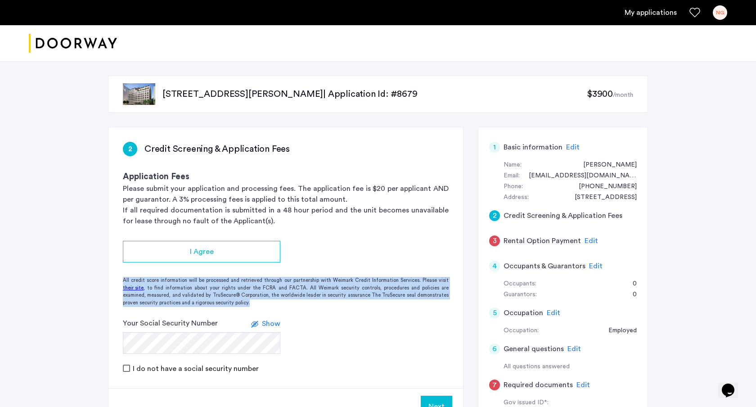
drag, startPoint x: 423, startPoint y: 271, endPoint x: 428, endPoint y: 304, distance: 34.1
click at [428, 304] on app-credit-screening "2 Credit Screening & Application Fees Application Fees Please submit your appli…" at bounding box center [285, 275] width 355 height 297
drag, startPoint x: 428, startPoint y: 304, endPoint x: 424, endPoint y: 255, distance: 49.2
click at [424, 255] on app-credit-screening "2 Credit Screening & Application Fees Application Fees Please submit your appli…" at bounding box center [285, 275] width 355 height 297
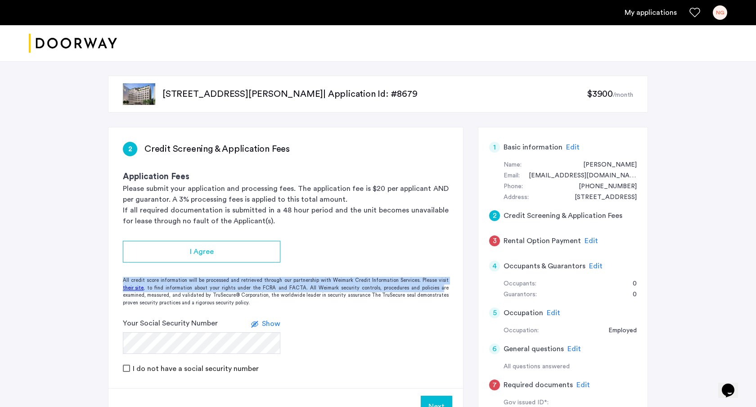
drag, startPoint x: 413, startPoint y: 259, endPoint x: 422, endPoint y: 296, distance: 38.4
click at [422, 296] on app-credit-screening "2 Credit Screening & Application Fees Application Fees Please submit your appli…" at bounding box center [285, 275] width 355 height 297
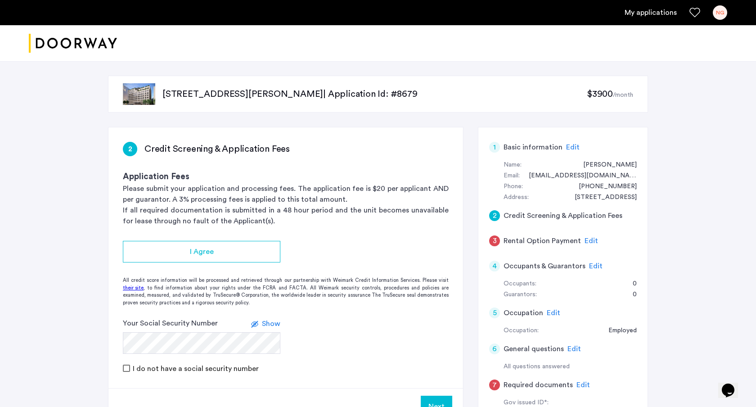
click at [424, 306] on div "All credit score information will be processed and retrieved through our partne…" at bounding box center [285, 292] width 355 height 30
drag, startPoint x: 505, startPoint y: 198, endPoint x: 648, endPoint y: 208, distance: 143.5
click at [648, 208] on div "[STREET_ADDRESS][PERSON_NAME] | Application Id: #8679 $3900 /month 2 Credit Scr…" at bounding box center [378, 330] width 567 height 538
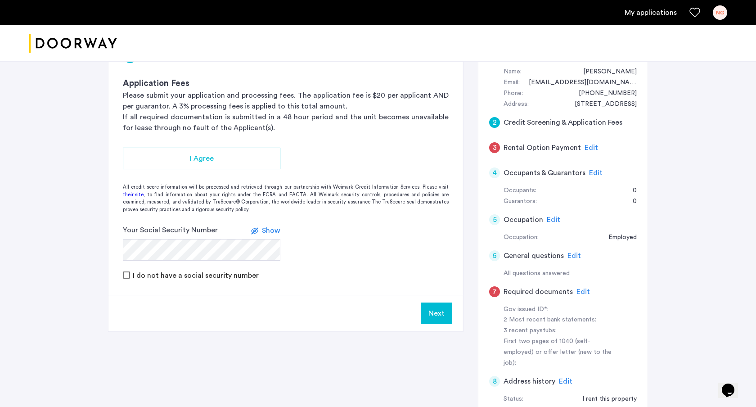
scroll to position [101, 0]
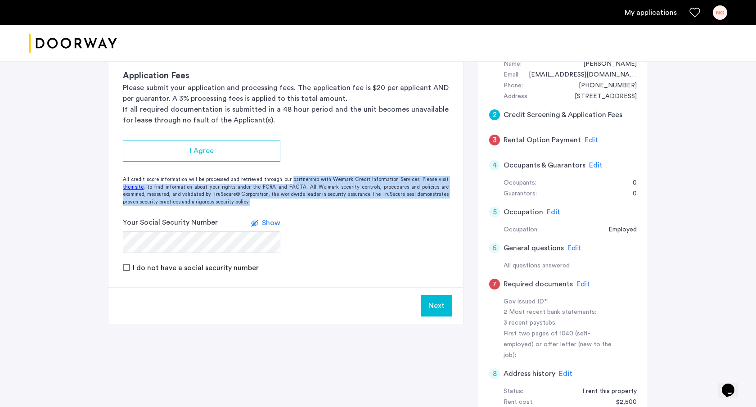
drag, startPoint x: 279, startPoint y: 198, endPoint x: 298, endPoint y: 168, distance: 34.6
click at [297, 169] on app-credit-screening "2 Credit Screening & Application Fees Application Fees Please submit your appli…" at bounding box center [285, 175] width 355 height 297
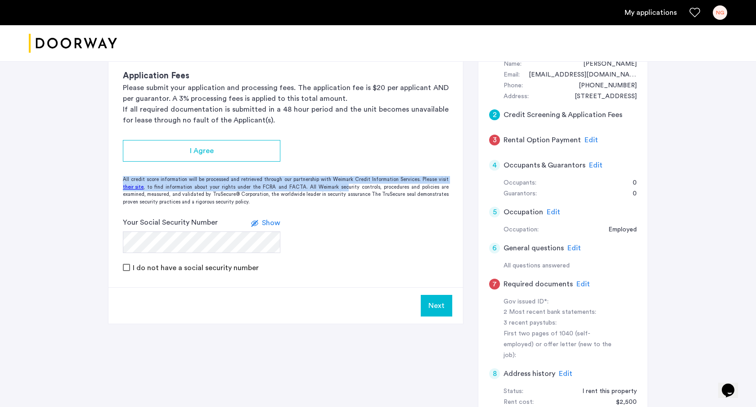
drag, startPoint x: 298, startPoint y: 168, endPoint x: 379, endPoint y: 220, distance: 96.2
click at [378, 220] on app-credit-screening "2 Credit Screening & Application Fees Application Fees Please submit your appli…" at bounding box center [285, 175] width 355 height 297
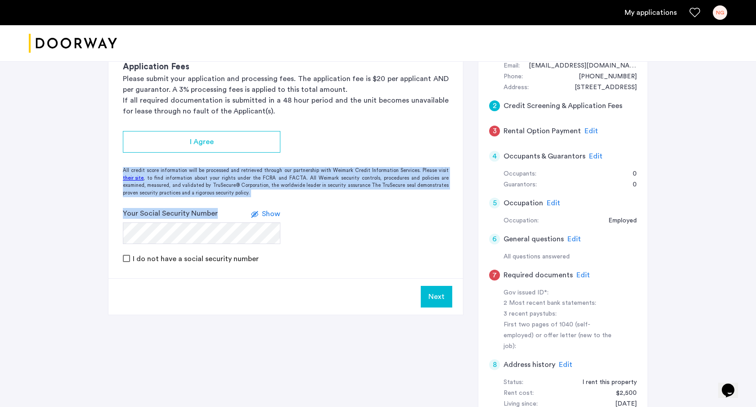
scroll to position [121, 0]
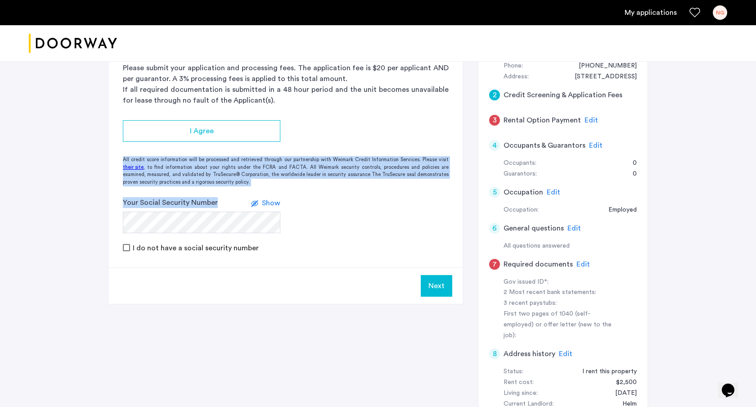
click at [578, 268] on span "Edit" at bounding box center [584, 264] width 14 height 7
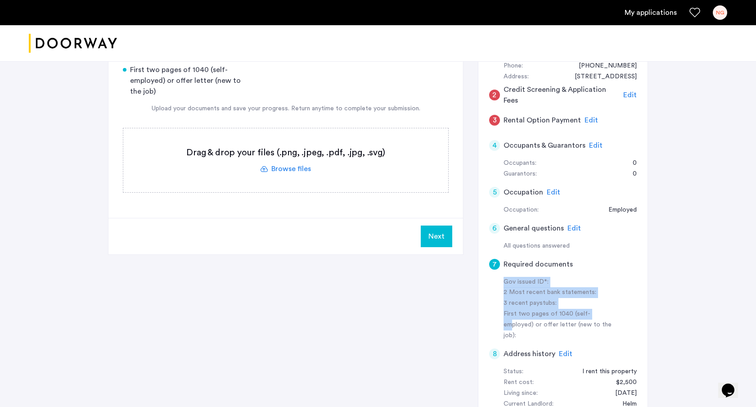
drag, startPoint x: 524, startPoint y: 283, endPoint x: 633, endPoint y: 337, distance: 121.8
click at [633, 337] on app-summary "1 Basic information Edit Name: [PERSON_NAME] Email: [EMAIL_ADDRESS][DOMAIN_NAME…" at bounding box center [563, 235] width 148 height 443
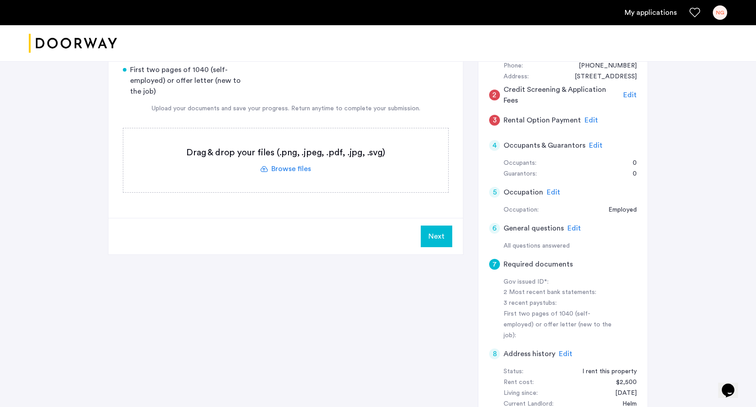
click at [616, 341] on div "8 Address history Edit" at bounding box center [563, 353] width 148 height 25
click at [466, 68] on div "7 Required documents Gov issued ID* 2 Most recent bank statements 3 recent pays…" at bounding box center [378, 242] width 540 height 472
drag, startPoint x: 598, startPoint y: 328, endPoint x: 506, endPoint y: 294, distance: 98.2
click at [508, 298] on div "Gov issued ID*: 2 Most recent bank statements: 3 recent paystubs: First two pag…" at bounding box center [563, 309] width 148 height 65
click at [506, 294] on div "2 Most recent bank statements:" at bounding box center [560, 292] width 113 height 11
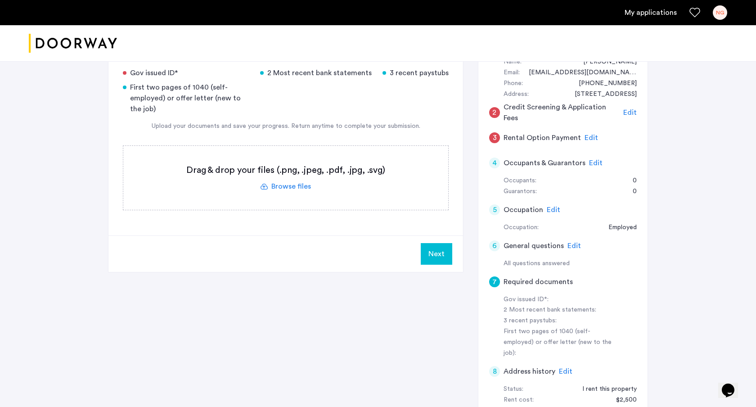
scroll to position [81, 0]
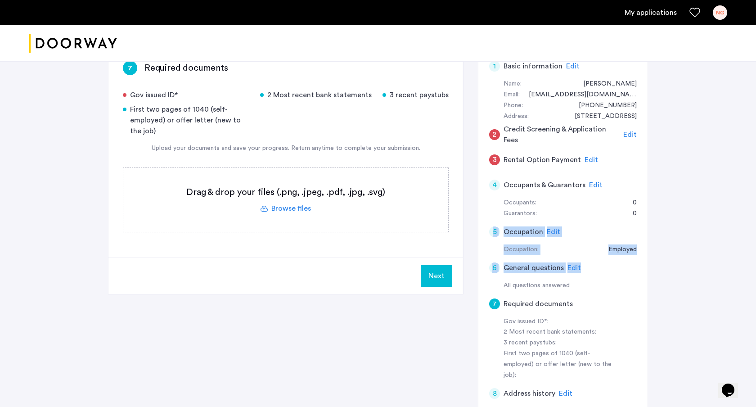
drag, startPoint x: 486, startPoint y: 229, endPoint x: 647, endPoint y: 280, distance: 169.1
click at [646, 280] on div "1 Basic information Edit Name: [PERSON_NAME] Email: [EMAIL_ADDRESS][DOMAIN_NAME…" at bounding box center [563, 275] width 170 height 458
click at [646, 287] on div "1 Basic information Edit Name: [PERSON_NAME] Email: [EMAIL_ADDRESS][DOMAIN_NAME…" at bounding box center [563, 275] width 170 height 458
drag, startPoint x: 645, startPoint y: 289, endPoint x: 470, endPoint y: 204, distance: 194.5
click at [470, 206] on div "7 Required documents Gov issued ID* 2 Most recent bank statements 3 recent pays…" at bounding box center [378, 282] width 540 height 472
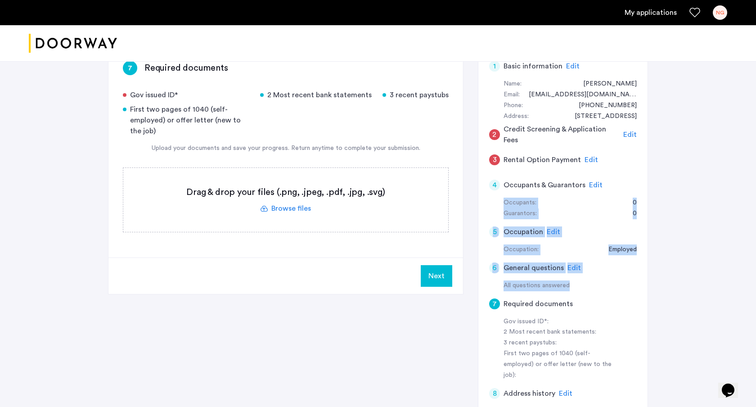
click at [470, 204] on div "7 Required documents Gov issued ID* 2 Most recent bank statements 3 recent pays…" at bounding box center [378, 282] width 540 height 472
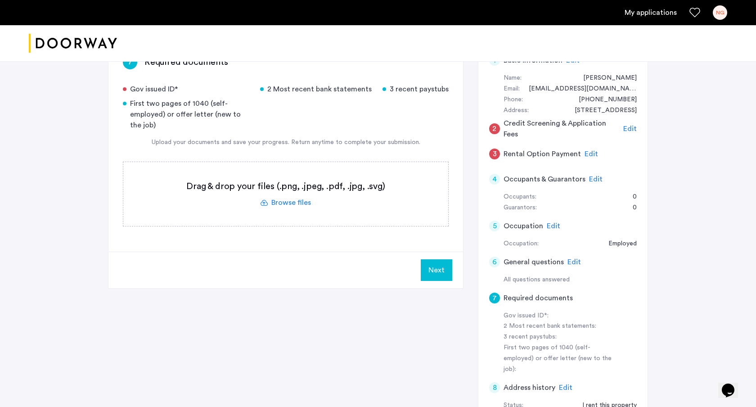
scroll to position [87, 0]
drag, startPoint x: 179, startPoint y: 89, endPoint x: 173, endPoint y: 90, distance: 6.0
click at [173, 90] on div "Gov issued ID*" at bounding box center [186, 88] width 126 height 11
click at [587, 154] on span "Edit" at bounding box center [592, 153] width 14 height 7
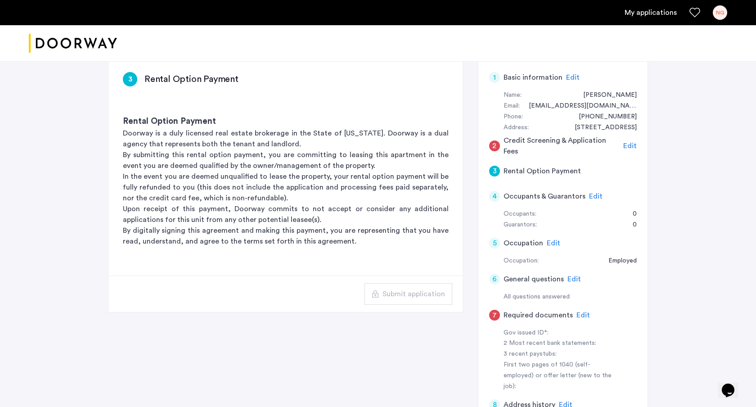
scroll to position [47, 0]
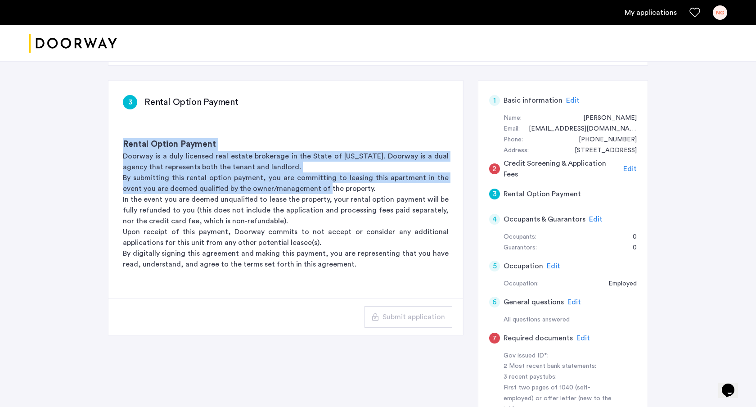
drag, startPoint x: 235, startPoint y: 127, endPoint x: 319, endPoint y: 205, distance: 114.3
click at [319, 204] on div "Rental Option Payment Doorway is a duly licensed real estate brokerage in the S…" at bounding box center [285, 204] width 355 height 160
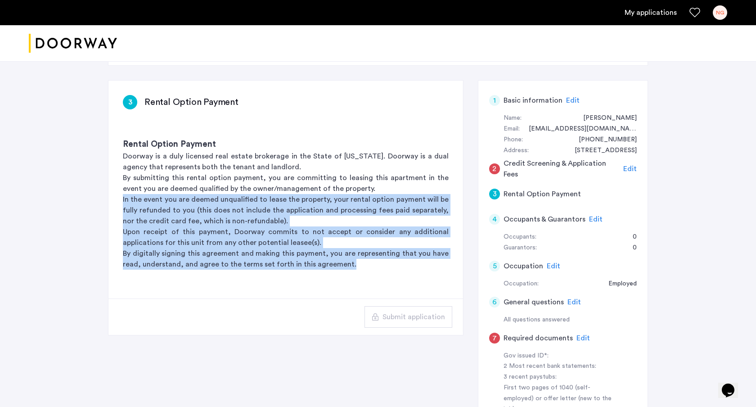
drag, startPoint x: 352, startPoint y: 191, endPoint x: 375, endPoint y: 269, distance: 81.2
click at [375, 268] on div "Rental Option Payment Doorway is a duly licensed real estate brokerage in the S…" at bounding box center [285, 204] width 355 height 160
click at [375, 269] on p "By digitally signing this agreement and making this payment, you are representi…" at bounding box center [286, 259] width 326 height 22
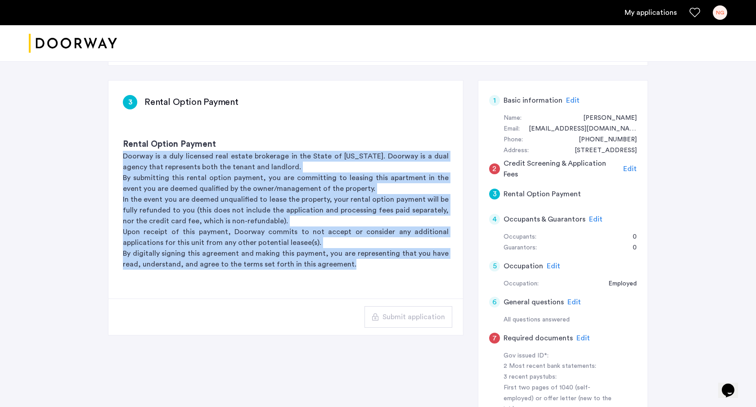
drag, startPoint x: 375, startPoint y: 269, endPoint x: 360, endPoint y: 117, distance: 152.0
click at [361, 118] on app-rental-option-payment "3 Rental Option Payment Rental Option Payment Doorway is a duly licensed real e…" at bounding box center [285, 208] width 355 height 254
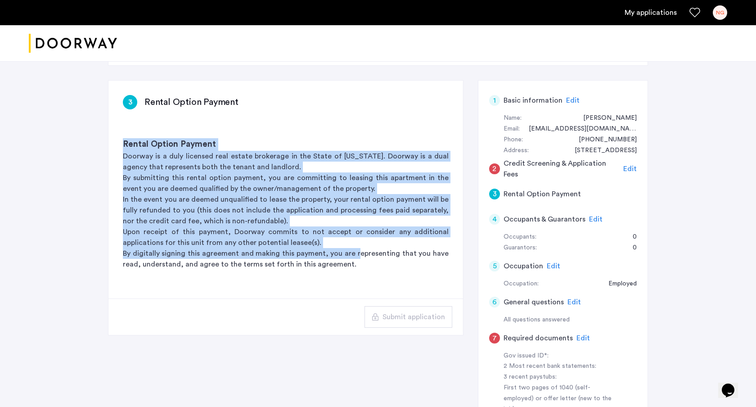
drag, startPoint x: 314, startPoint y: 154, endPoint x: 364, endPoint y: 264, distance: 120.7
click at [364, 262] on app-rental-option-payment "3 Rental Option Payment Rental Option Payment Doorway is a duly licensed real e…" at bounding box center [285, 208] width 355 height 254
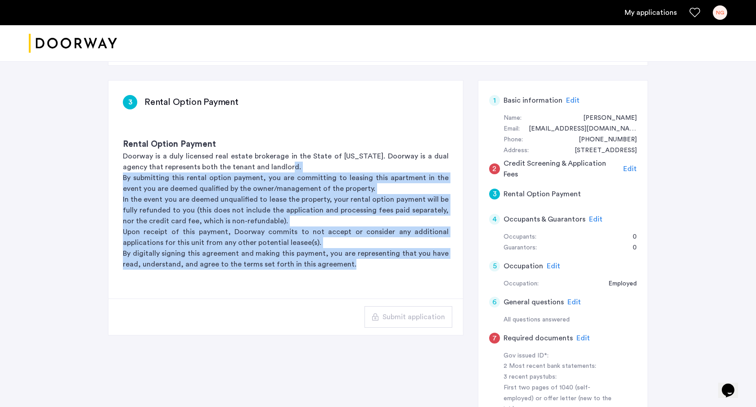
drag, startPoint x: 366, startPoint y: 264, endPoint x: 341, endPoint y: 126, distance: 140.3
click at [342, 128] on div "Rental Option Payment Doorway is a duly licensed real estate brokerage in the S…" at bounding box center [285, 204] width 355 height 160
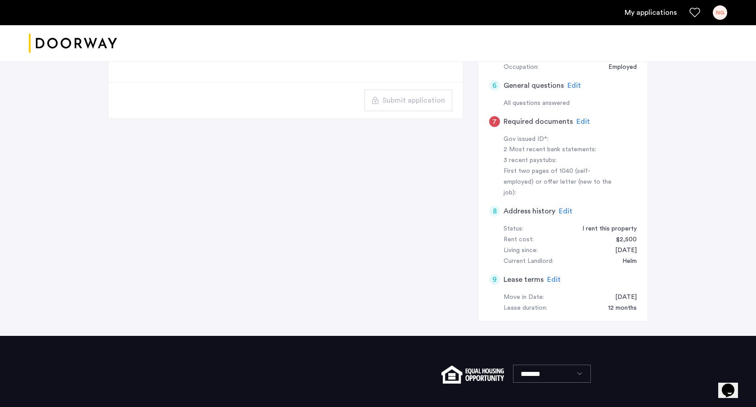
scroll to position [0, 0]
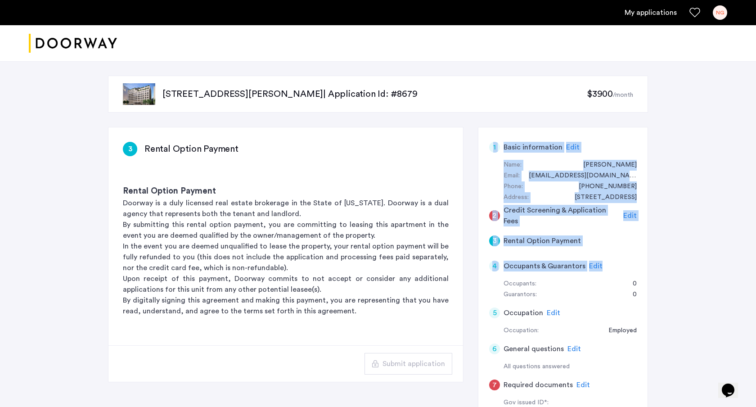
drag, startPoint x: 486, startPoint y: 138, endPoint x: 687, endPoint y: 266, distance: 238.2
click at [685, 264] on div "[STREET_ADDRESS][PERSON_NAME] | Application Id: #8679 $3900 /month 3 Rental Opt…" at bounding box center [378, 330] width 756 height 538
click at [620, 129] on div "1 Basic information Edit Name: [PERSON_NAME] Email: [EMAIL_ADDRESS][DOMAIN_NAME…" at bounding box center [563, 356] width 170 height 458
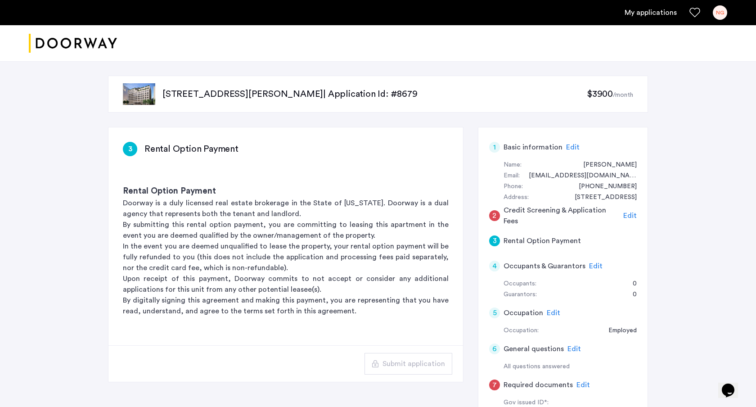
click at [606, 95] on span "$3900" at bounding box center [600, 94] width 26 height 9
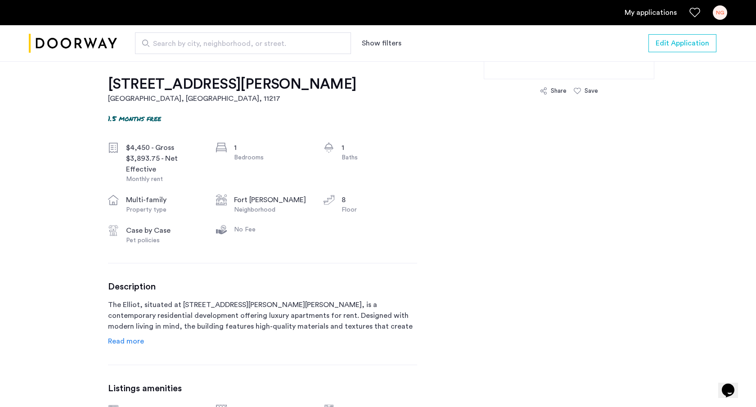
scroll to position [278, 0]
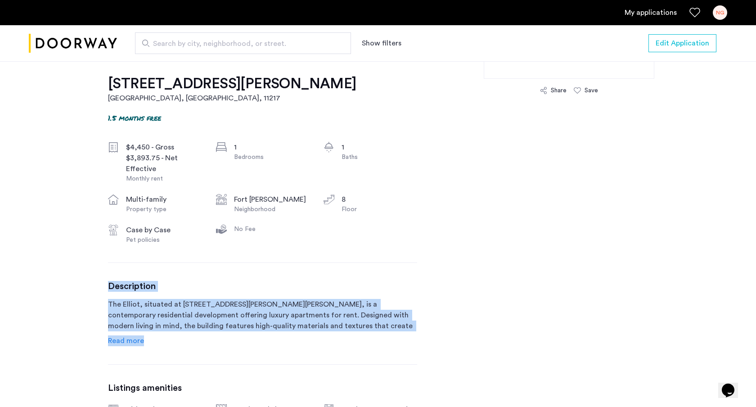
drag, startPoint x: 166, startPoint y: 263, endPoint x: 213, endPoint y: 339, distance: 90.2
click at [213, 339] on div "[STREET_ADDRESS][PERSON_NAME] 1.5 months free $4,450 - Gross $3,893.75 - Net Ef…" at bounding box center [262, 344] width 309 height 583
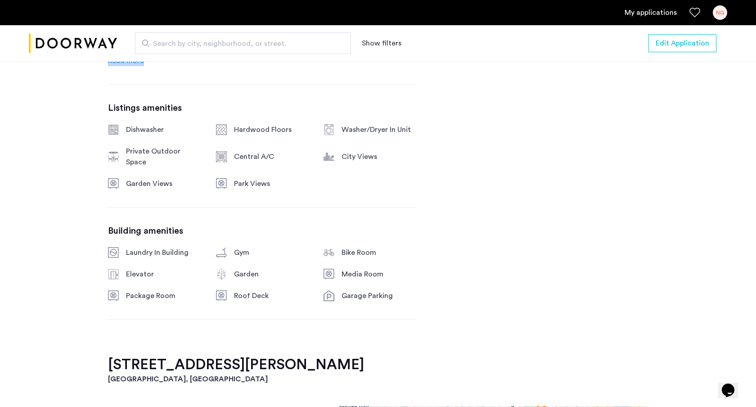
scroll to position [560, 0]
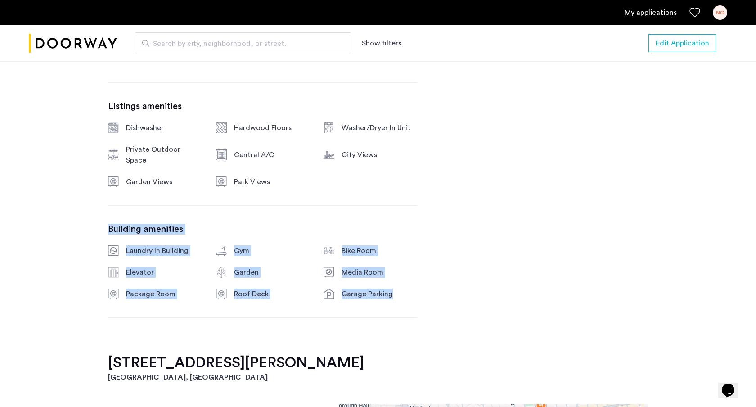
drag, startPoint x: 233, startPoint y: 201, endPoint x: 375, endPoint y: 327, distance: 190.4
click at [375, 327] on div "[STREET_ADDRESS][PERSON_NAME] 1.5 months free $4,450 - Gross $3,893.75 - Net Ef…" at bounding box center [262, 62] width 309 height 583
click at [378, 329] on div "[STREET_ADDRESS][PERSON_NAME] 1.5 months free $4,450 - Gross $3,893.75 - Net Ef…" at bounding box center [262, 62] width 309 height 583
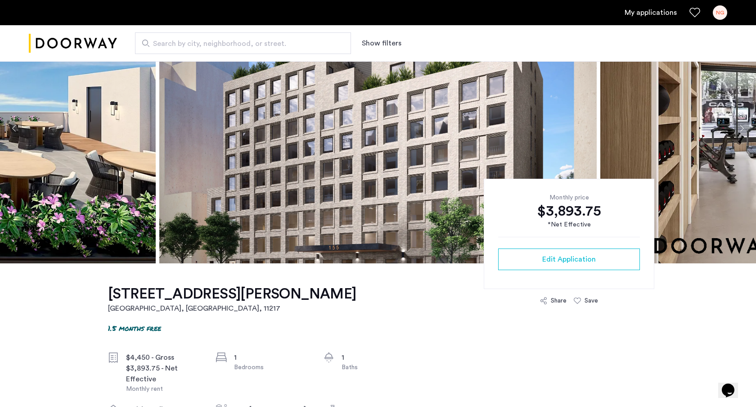
scroll to position [0, 0]
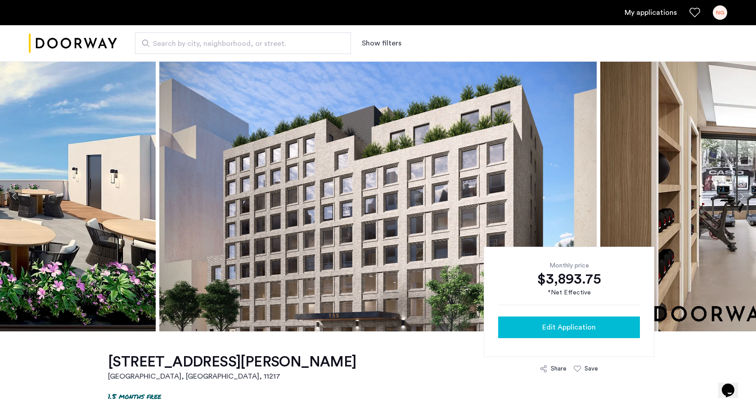
click at [558, 333] on button "Edit Application" at bounding box center [569, 327] width 142 height 22
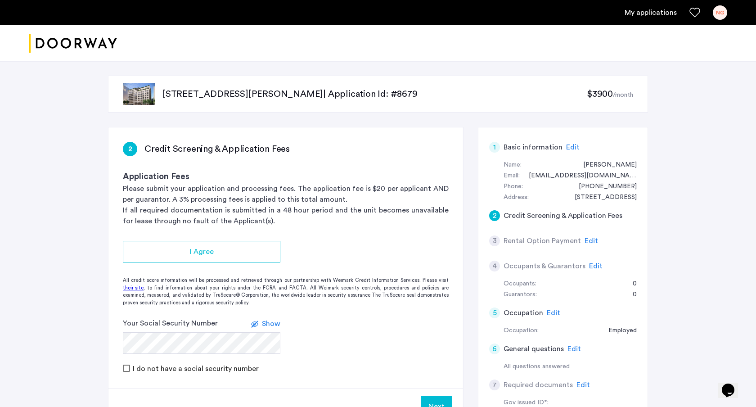
click at [600, 95] on span "$3900" at bounding box center [600, 94] width 26 height 9
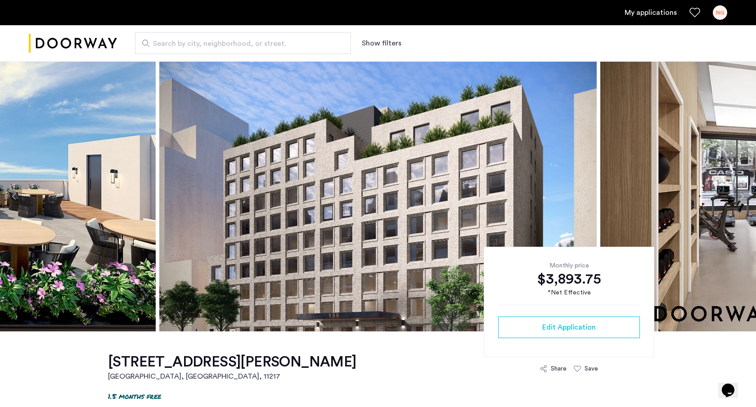
click at [558, 286] on div "$3,893.75" at bounding box center [569, 279] width 142 height 18
click at [564, 276] on div "$3,893.75" at bounding box center [569, 279] width 142 height 18
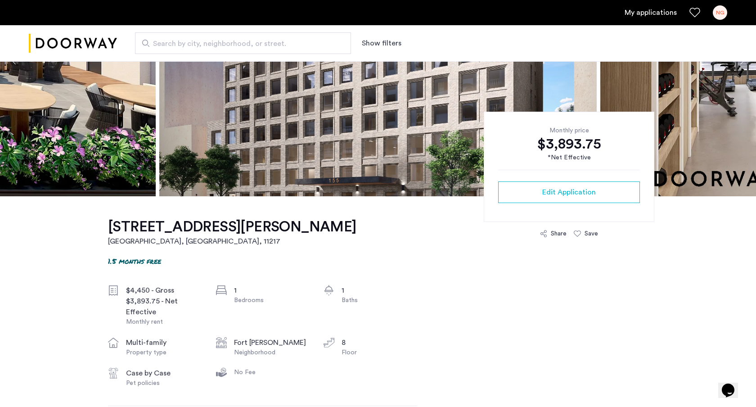
scroll to position [138, 0]
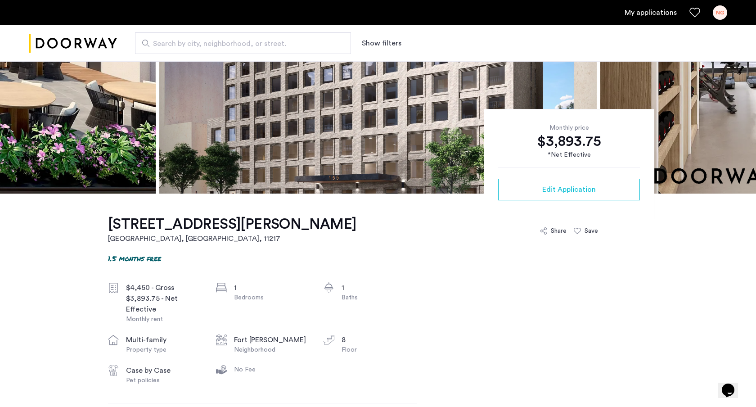
drag, startPoint x: 140, startPoint y: 250, endPoint x: 171, endPoint y: 259, distance: 32.2
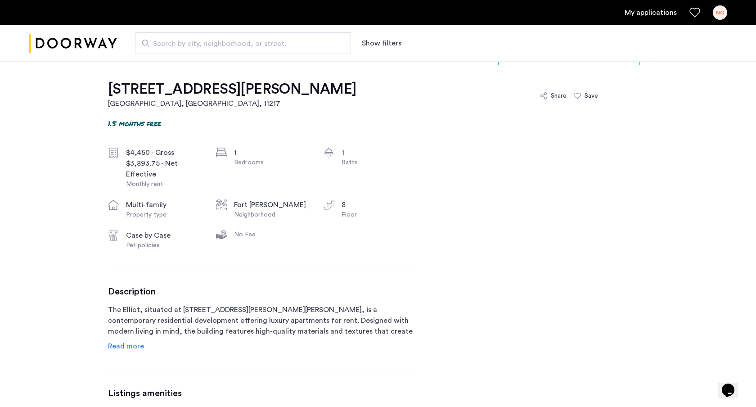
scroll to position [287, 0]
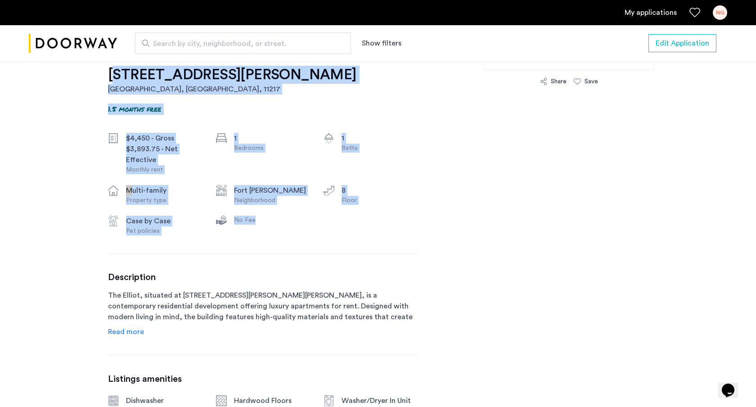
drag, startPoint x: 304, startPoint y: 253, endPoint x: 87, endPoint y: 85, distance: 273.7
drag, startPoint x: 86, startPoint y: 80, endPoint x: 317, endPoint y: 256, distance: 291.1
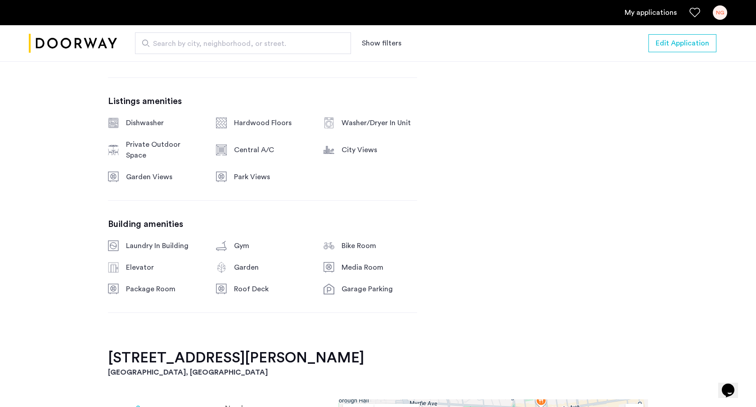
scroll to position [566, 0]
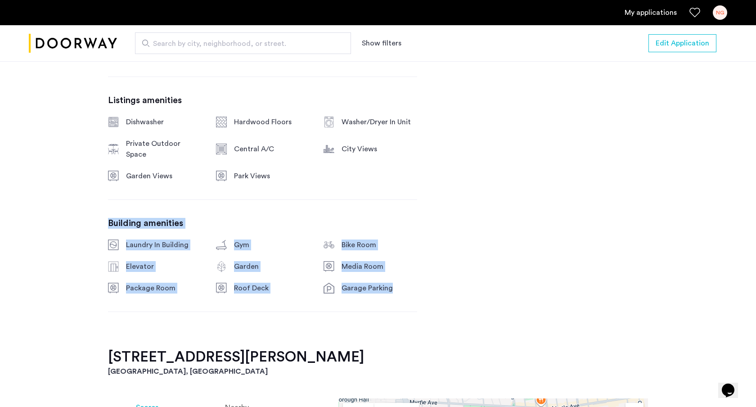
drag, startPoint x: 171, startPoint y: 194, endPoint x: 338, endPoint y: 298, distance: 196.9
click at [335, 295] on div "[STREET_ADDRESS][PERSON_NAME] 1.5 months free $4,450 - Gross $3,893.75 - Net Ef…" at bounding box center [262, 56] width 309 height 583
click at [332, 265] on div "[STREET_ADDRESS][PERSON_NAME] 1.5 months free $4,450 - Gross $3,893.75 - Net Ef…" at bounding box center [262, 56] width 309 height 583
drag, startPoint x: 361, startPoint y: 286, endPoint x: 143, endPoint y: 217, distance: 228.6
click at [143, 217] on div "[STREET_ADDRESS][PERSON_NAME] 1.5 months free $4,450 - Gross $3,893.75 - Net Ef…" at bounding box center [262, 56] width 309 height 583
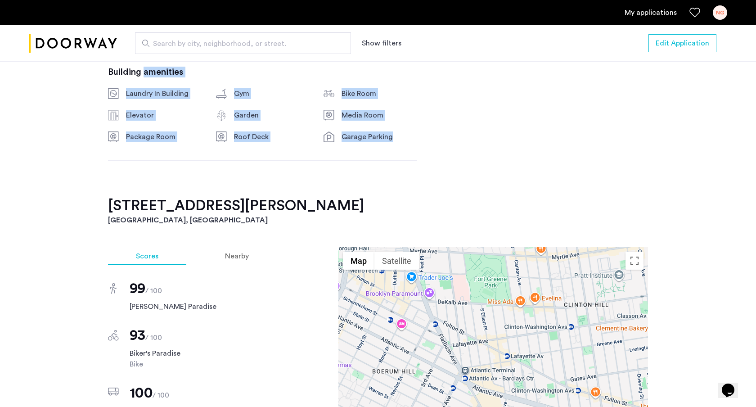
scroll to position [720, 0]
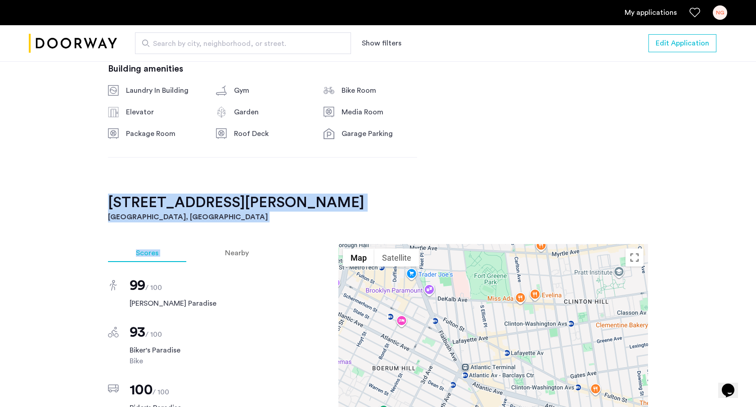
drag, startPoint x: 217, startPoint y: 189, endPoint x: 249, endPoint y: 226, distance: 49.1
click at [247, 224] on div "[STREET_ADDRESS][PERSON_NAME] 1.5 months free $4,450 - Gross $3,893.75 - Net Ef…" at bounding box center [378, 197] width 567 height 1172
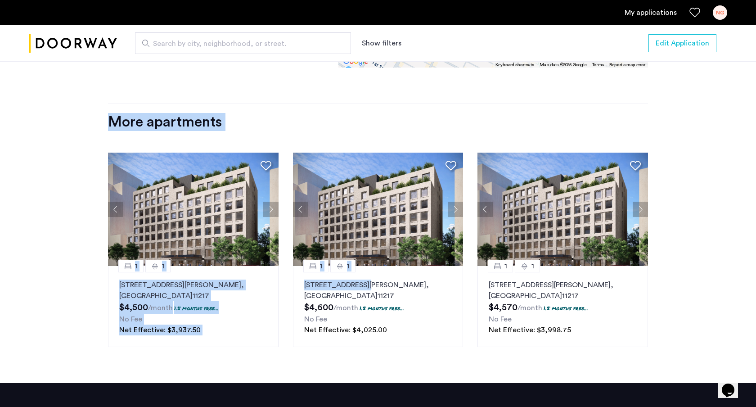
scroll to position [1154, 0]
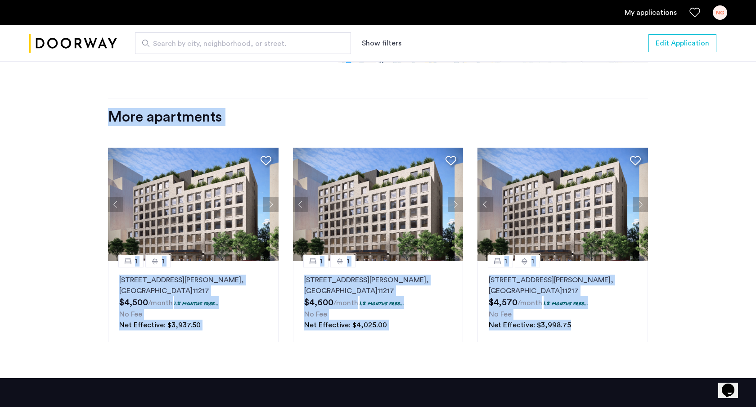
drag, startPoint x: 200, startPoint y: 197, endPoint x: 603, endPoint y: 355, distance: 433.2
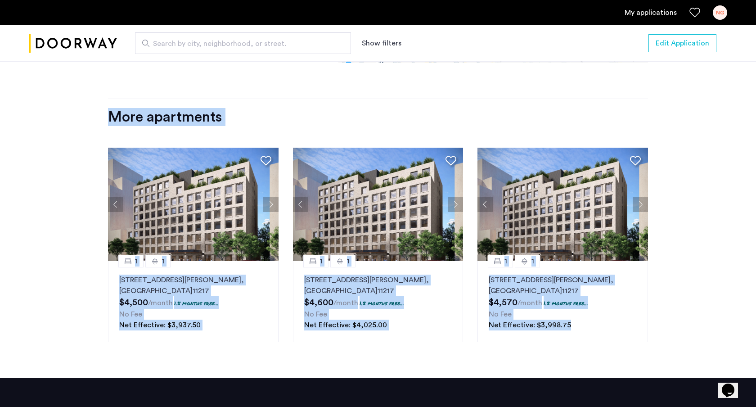
drag, startPoint x: 542, startPoint y: 294, endPoint x: 99, endPoint y: 87, distance: 488.4
drag, startPoint x: 88, startPoint y: 90, endPoint x: 576, endPoint y: 343, distance: 549.0
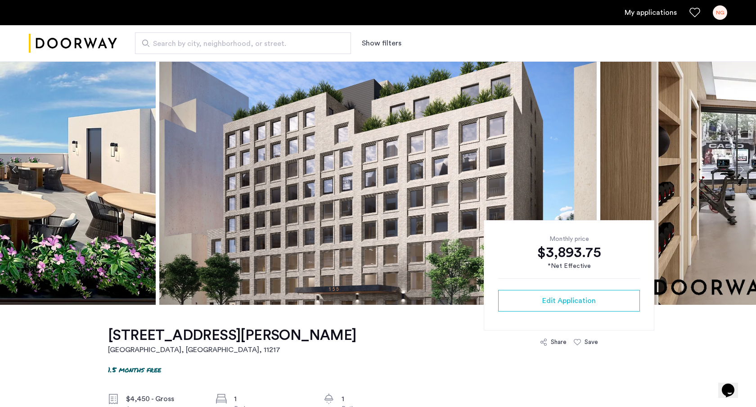
scroll to position [0, 0]
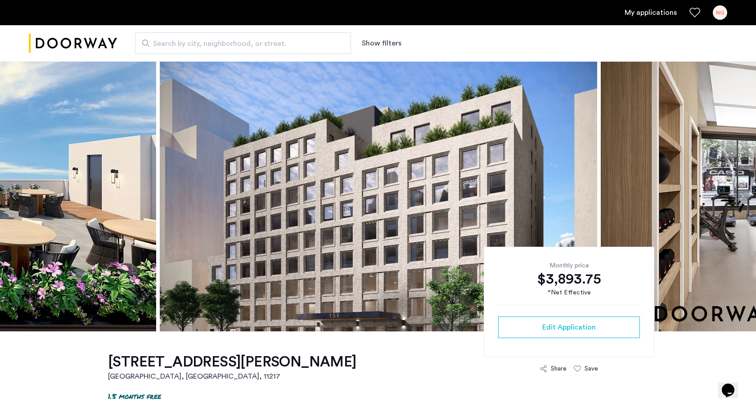
drag, startPoint x: 239, startPoint y: 221, endPoint x: 344, endPoint y: 363, distance: 177.0
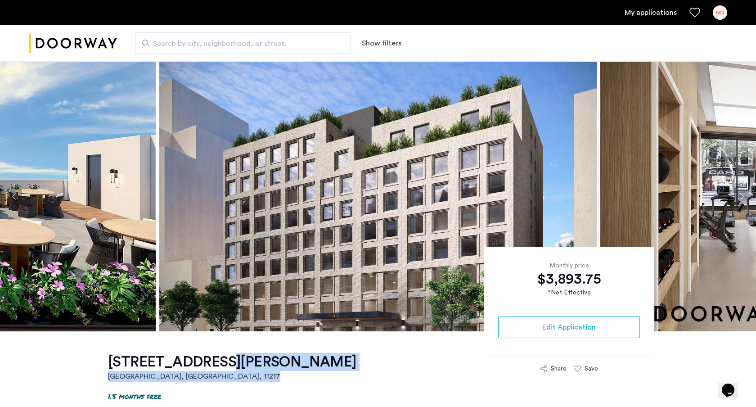
drag, startPoint x: 311, startPoint y: 356, endPoint x: 157, endPoint y: 352, distance: 154.0
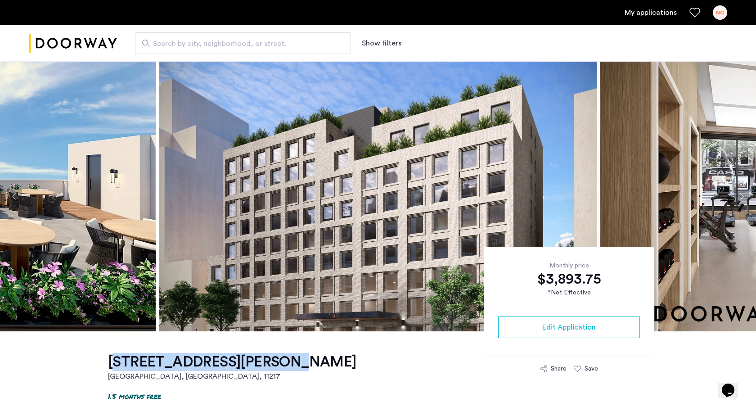
drag, startPoint x: 101, startPoint y: 363, endPoint x: 243, endPoint y: 367, distance: 141.4
copy h1 "[STREET_ADDRESS][PERSON_NAME]"
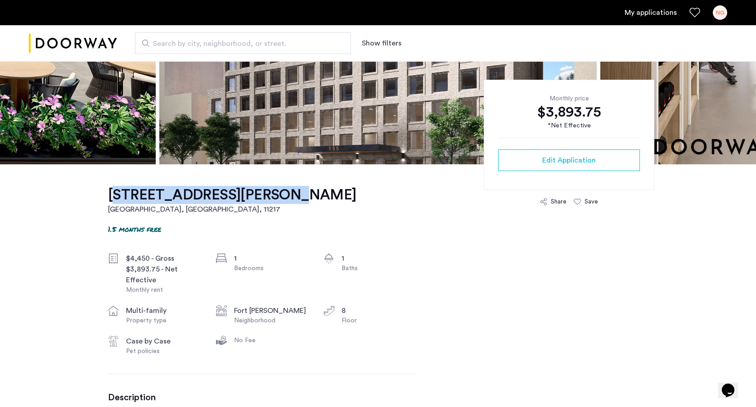
scroll to position [186, 0]
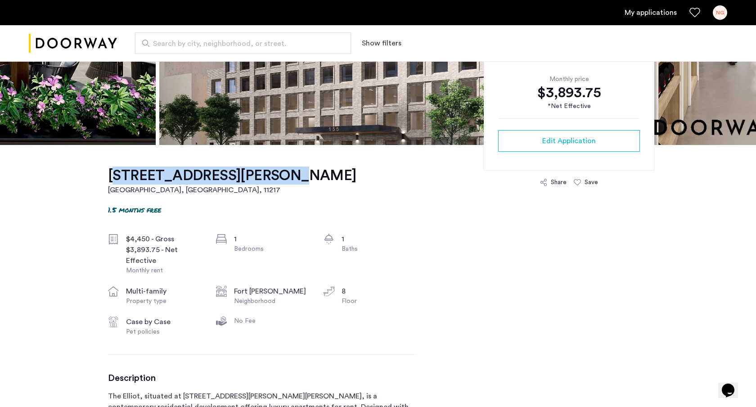
click at [265, 213] on div "1.5 months free" at bounding box center [262, 209] width 309 height 11
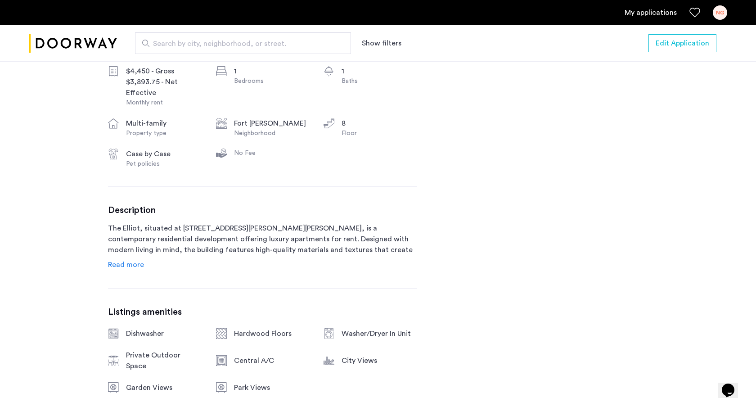
scroll to position [355, 0]
click at [135, 265] on span "Read more" at bounding box center [126, 263] width 36 height 7
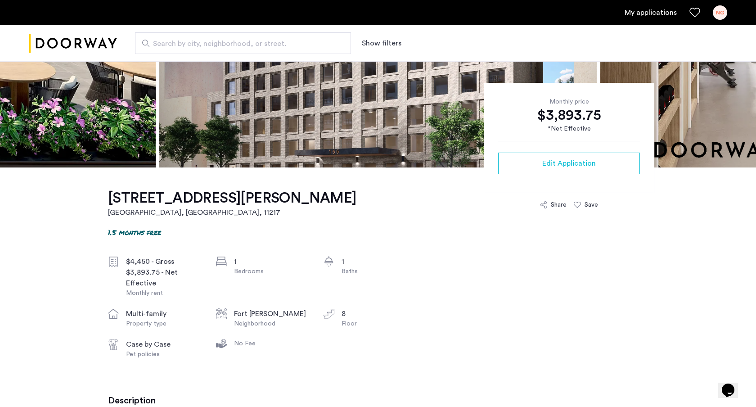
scroll to position [0, 0]
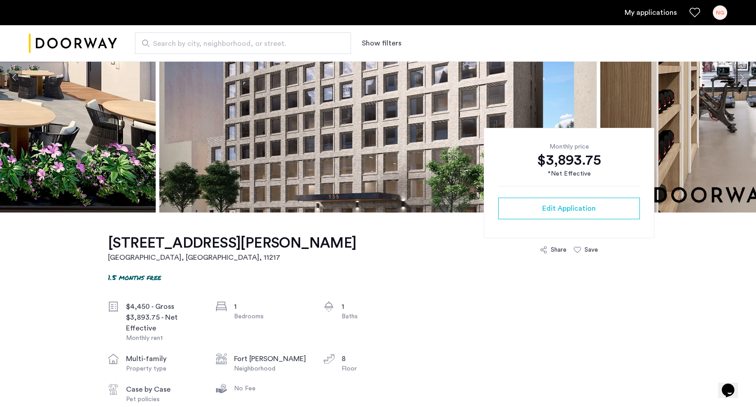
scroll to position [125, 0]
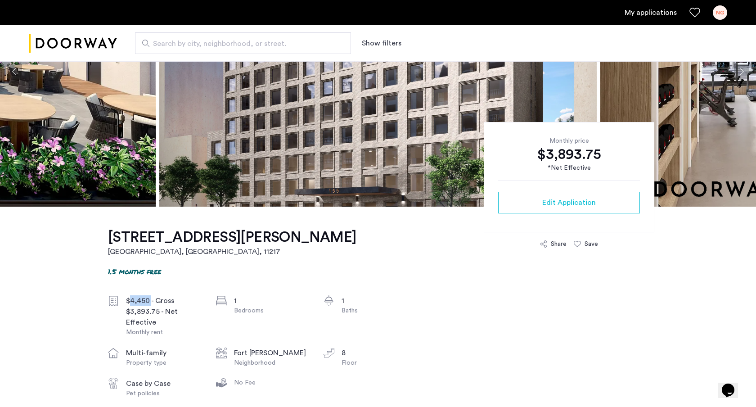
drag, startPoint x: 149, startPoint y: 300, endPoint x: 130, endPoint y: 299, distance: 19.4
click at [130, 299] on div "$4,450 - Gross" at bounding box center [164, 300] width 76 height 11
copy div "4,450"
drag, startPoint x: 188, startPoint y: 211, endPoint x: 219, endPoint y: 275, distance: 71.3
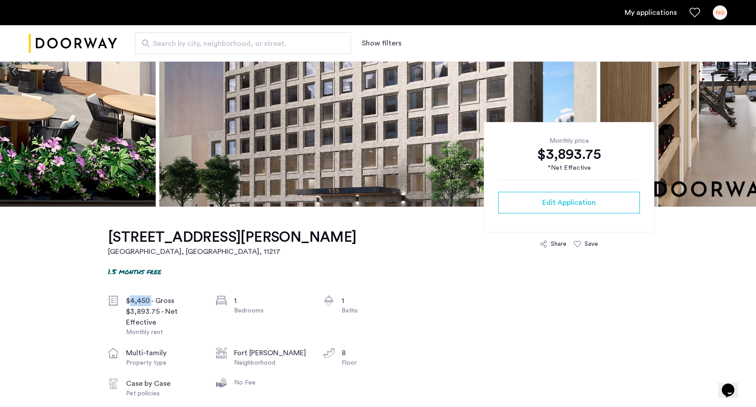
click at [217, 272] on div "1.5 months free" at bounding box center [262, 271] width 309 height 11
drag, startPoint x: 240, startPoint y: 273, endPoint x: 193, endPoint y: 226, distance: 66.5
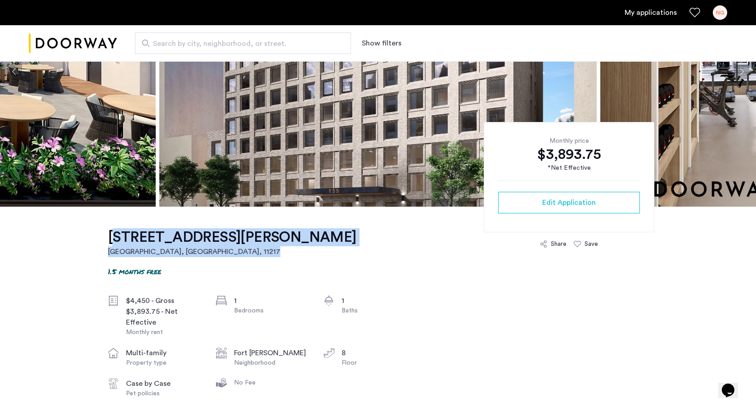
drag, startPoint x: 186, startPoint y: 223, endPoint x: 214, endPoint y: 266, distance: 51.3
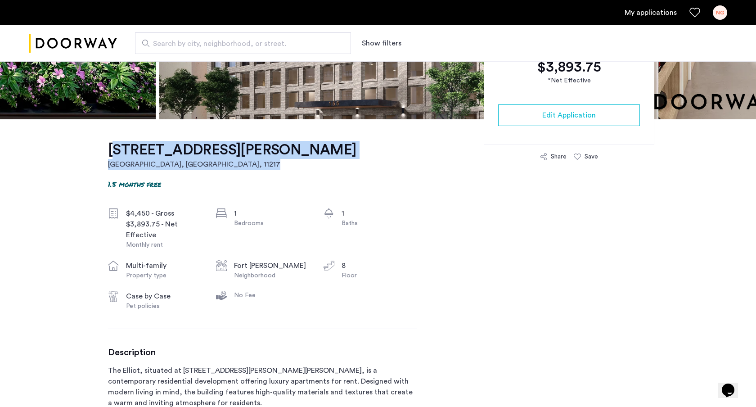
scroll to position [228, 0]
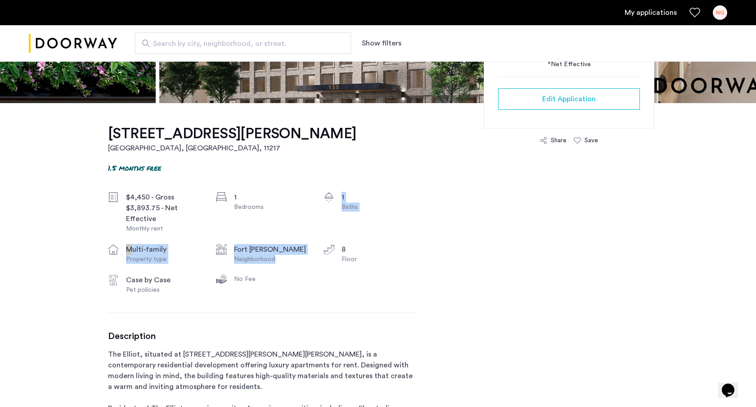
drag, startPoint x: 241, startPoint y: 235, endPoint x: 285, endPoint y: 275, distance: 59.6
click at [284, 274] on div "$4,450 - Gross $3,893.75 - Net Effective Monthly rent 1 Bedrooms 1 Baths multi-…" at bounding box center [262, 243] width 309 height 103
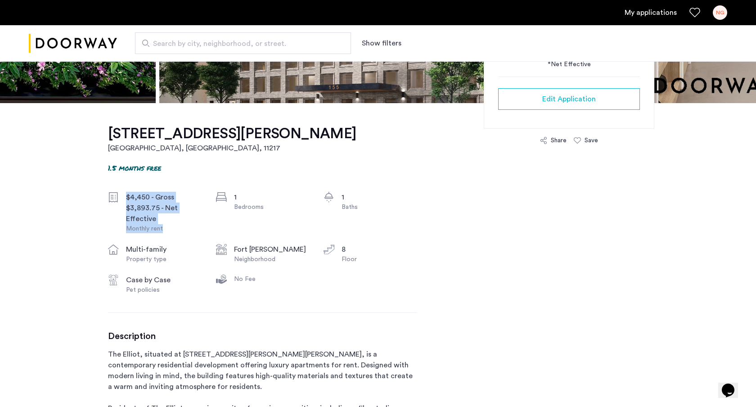
drag, startPoint x: 167, startPoint y: 229, endPoint x: 161, endPoint y: 156, distance: 72.7
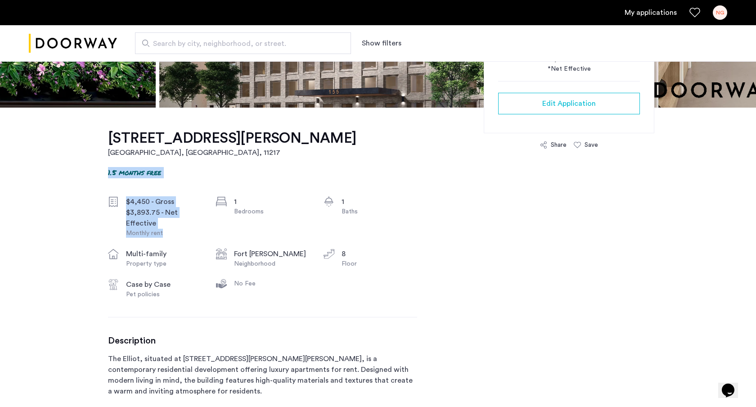
click at [161, 154] on h2 "[GEOGRAPHIC_DATA]" at bounding box center [232, 152] width 248 height 11
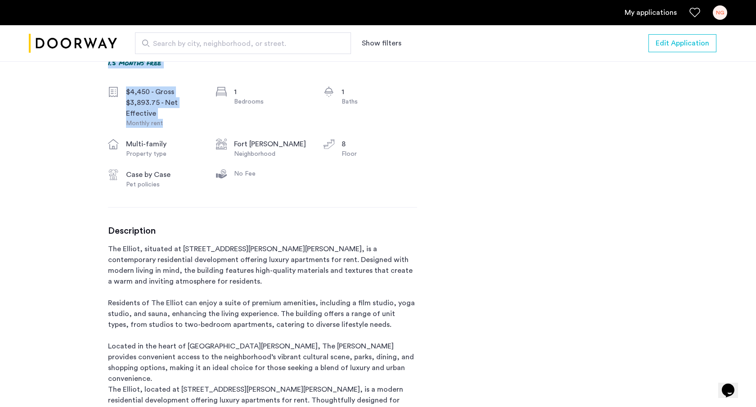
scroll to position [341, 0]
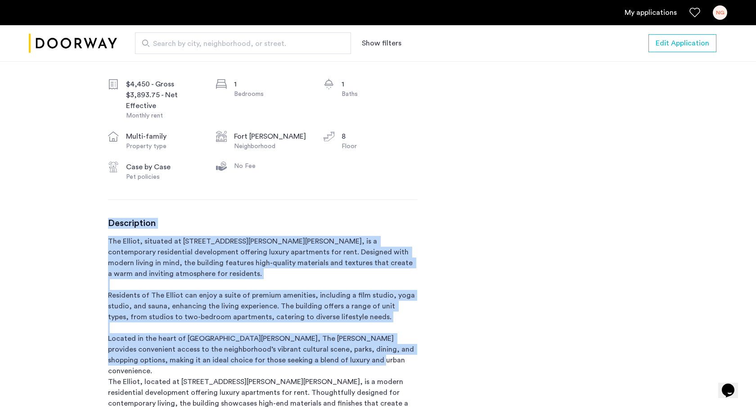
drag, startPoint x: 123, startPoint y: 208, endPoint x: 432, endPoint y: 359, distance: 344.3
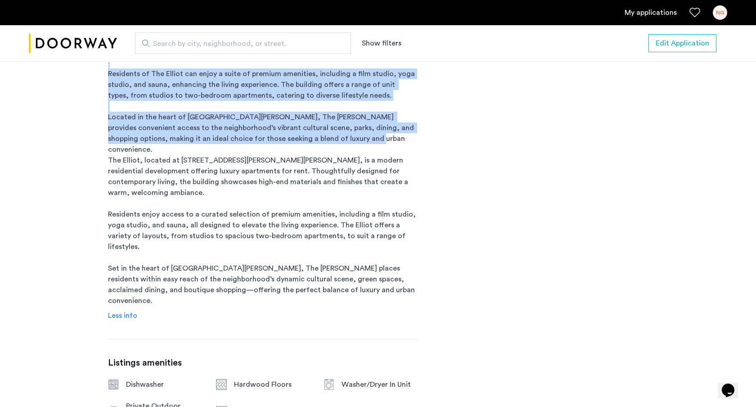
scroll to position [564, 0]
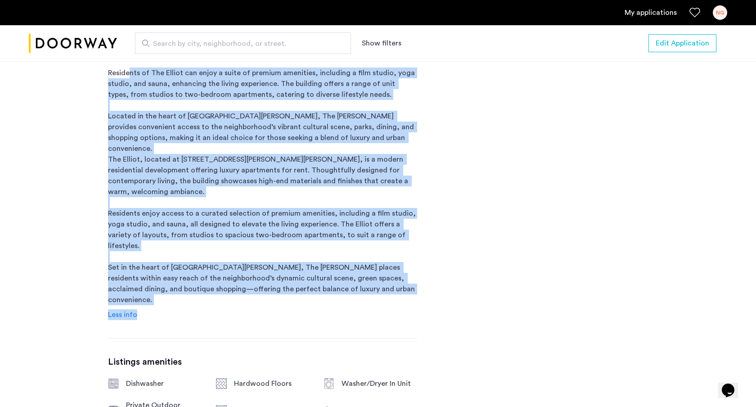
drag, startPoint x: 342, startPoint y: 286, endPoint x: 110, endPoint y: 77, distance: 312.1
click at [110, 77] on div "Description The Elliot, situated at [STREET_ADDRESS][PERSON_NAME][PERSON_NAME],…" at bounding box center [262, 157] width 309 height 325
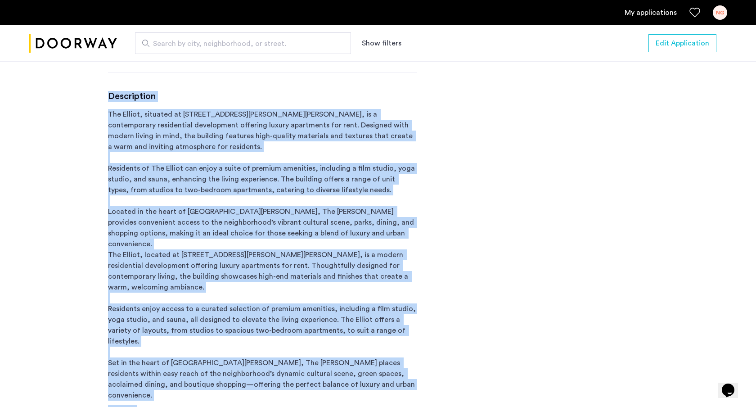
scroll to position [476, 0]
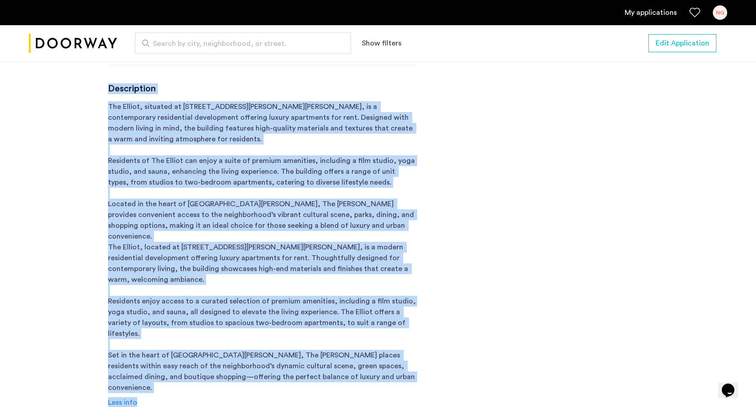
drag, startPoint x: 104, startPoint y: 107, endPoint x: 246, endPoint y: 367, distance: 296.3
click at [246, 367] on div "Description The Elliot, situated at [STREET_ADDRESS][PERSON_NAME][PERSON_NAME],…" at bounding box center [262, 245] width 309 height 325
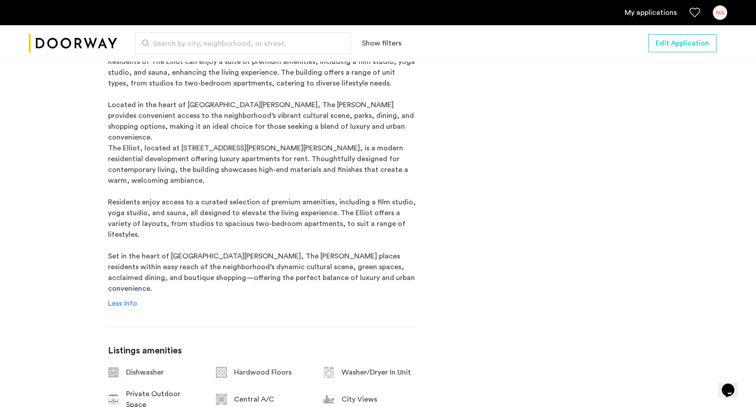
scroll to position [597, 0]
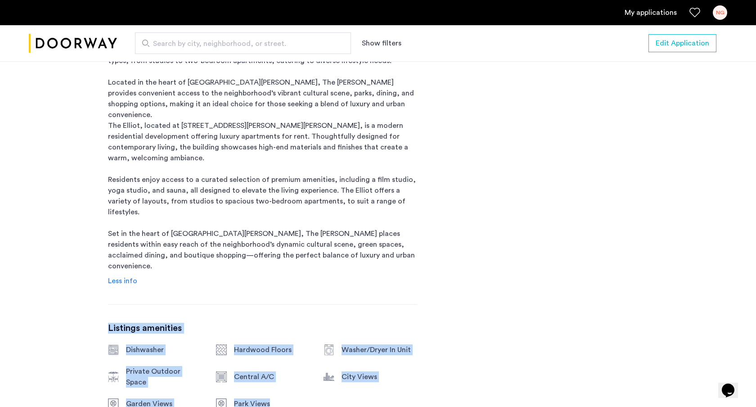
drag, startPoint x: 216, startPoint y: 289, endPoint x: 359, endPoint y: 375, distance: 167.0
click at [359, 375] on div "[STREET_ADDRESS][PERSON_NAME] 1.5 months free $4,450 - Gross $3,893.75 - Net Ef…" at bounding box center [262, 155] width 309 height 842
drag, startPoint x: 357, startPoint y: 374, endPoint x: 255, endPoint y: 285, distance: 134.6
click at [255, 285] on div "[STREET_ADDRESS][PERSON_NAME] 1.5 months free $4,450 - Gross $3,893.75 - Net Ef…" at bounding box center [262, 155] width 309 height 842
click at [254, 284] on div "[STREET_ADDRESS][PERSON_NAME] 1.5 months free $4,450 - Gross $3,893.75 - Net Ef…" at bounding box center [262, 155] width 309 height 842
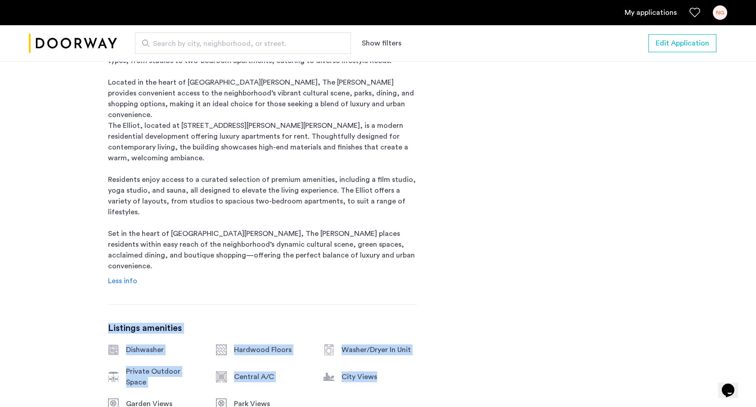
drag, startPoint x: 248, startPoint y: 282, endPoint x: 391, endPoint y: 364, distance: 164.5
click at [390, 363] on div "[STREET_ADDRESS][PERSON_NAME] 1.5 months free $4,450 - Gross $3,893.75 - Net Ef…" at bounding box center [262, 155] width 309 height 842
click at [391, 364] on div "Dishwasher Hardwood Floors Washer/Dryer In Unit Private Outdoor Space Central A…" at bounding box center [262, 376] width 309 height 65
drag, startPoint x: 266, startPoint y: 277, endPoint x: 295, endPoint y: 370, distance: 96.5
click at [295, 370] on div "[STREET_ADDRESS][PERSON_NAME] 1.5 months free $4,450 - Gross $3,893.75 - Net Ef…" at bounding box center [262, 155] width 309 height 842
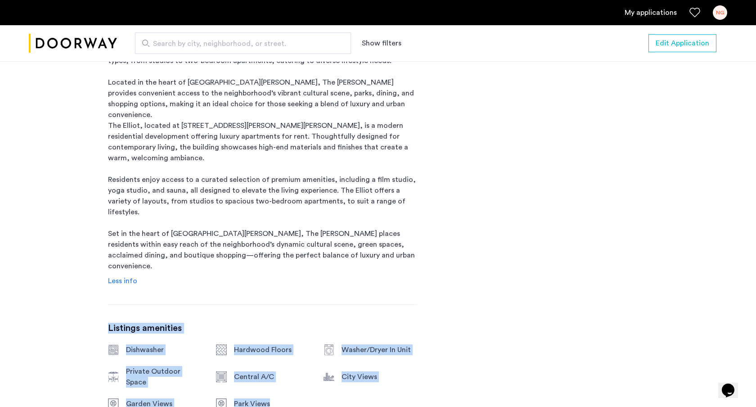
click at [295, 370] on div "[STREET_ADDRESS][PERSON_NAME] 1.5 months free $4,450 - Gross $3,893.75 - Net Ef…" at bounding box center [262, 155] width 309 height 842
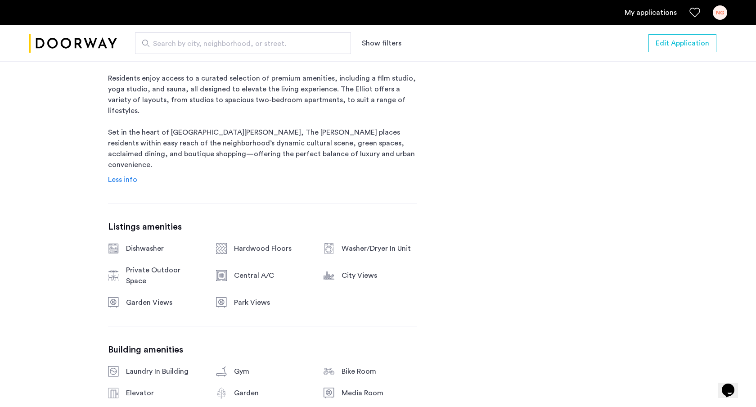
scroll to position [701, 0]
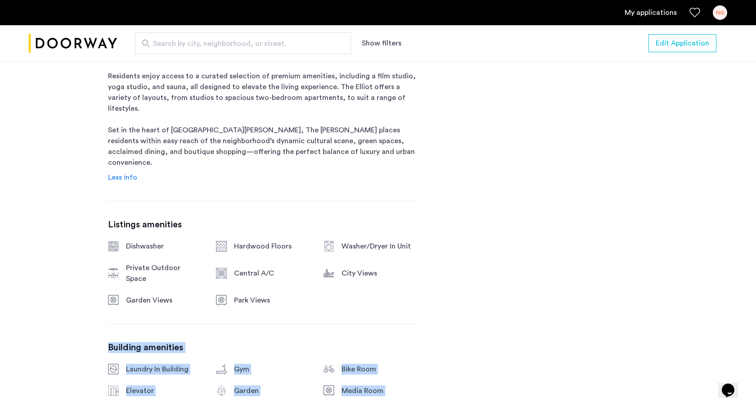
drag, startPoint x: 206, startPoint y: 287, endPoint x: 415, endPoint y: 378, distance: 228.4
click at [415, 378] on div "[STREET_ADDRESS][PERSON_NAME] 1.5 months free $4,450 - Gross $3,893.75 - Net Ef…" at bounding box center [262, 51] width 309 height 842
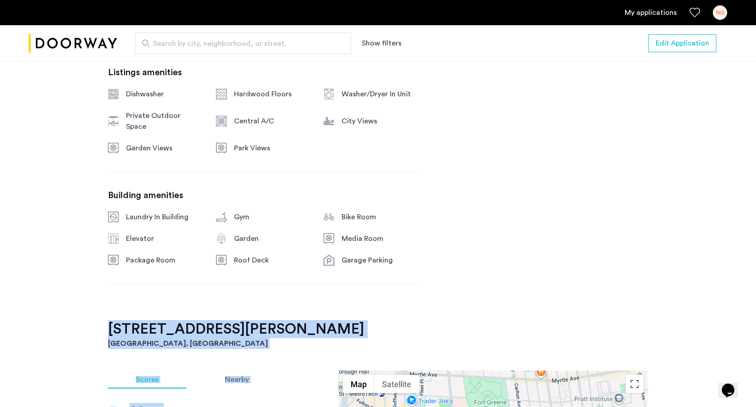
scroll to position [872, 0]
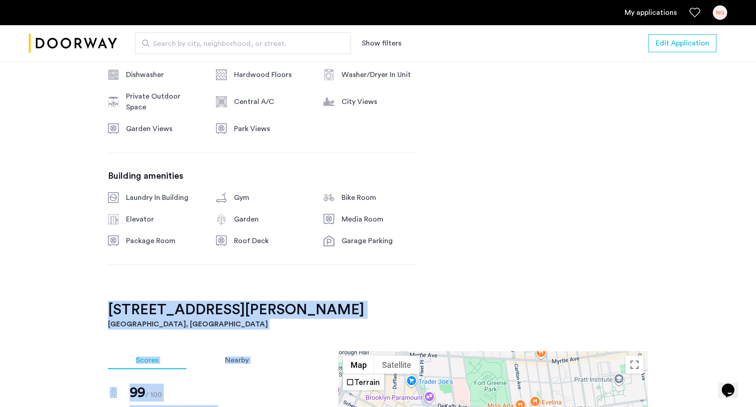
drag, startPoint x: 326, startPoint y: 307, endPoint x: 351, endPoint y: 298, distance: 26.3
click at [351, 298] on div "[STREET_ADDRESS][PERSON_NAME] 1.5 months free $4,450 - Gross $3,893.75 - Net Ef…" at bounding box center [378, 174] width 567 height 1431
click at [339, 319] on h3 "[GEOGRAPHIC_DATA], [GEOGRAPHIC_DATA]" at bounding box center [378, 324] width 540 height 11
